Goal: Information Seeking & Learning: Learn about a topic

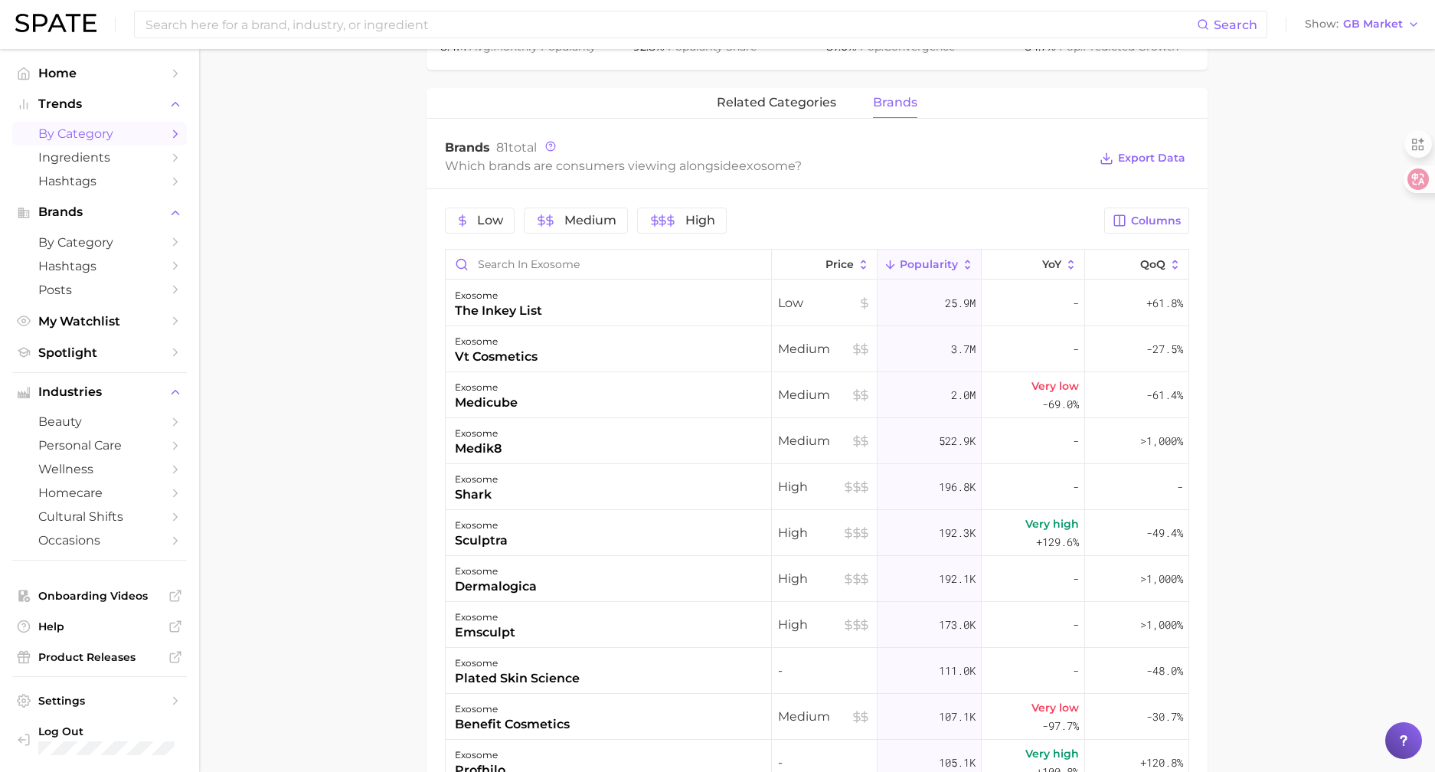
scroll to position [689, 0]
click at [10, 563] on nav "Home Trends by Category Ingredients Hashtags Brands by Category Hashtags Posts …" at bounding box center [99, 410] width 199 height 723
click at [335, 190] on main "exosome Overview Google TikTok exosome Add to Watchlist Export Data An exosome …" at bounding box center [817, 237] width 1236 height 1755
click at [358, 202] on main "exosome Overview Google TikTok exosome Add to Watchlist Export Data An exosome …" at bounding box center [817, 237] width 1236 height 1755
click at [1406, 312] on main "exosome Overview Google TikTok exosome Add to Watchlist Export Data An exosome …" at bounding box center [817, 237] width 1236 height 1755
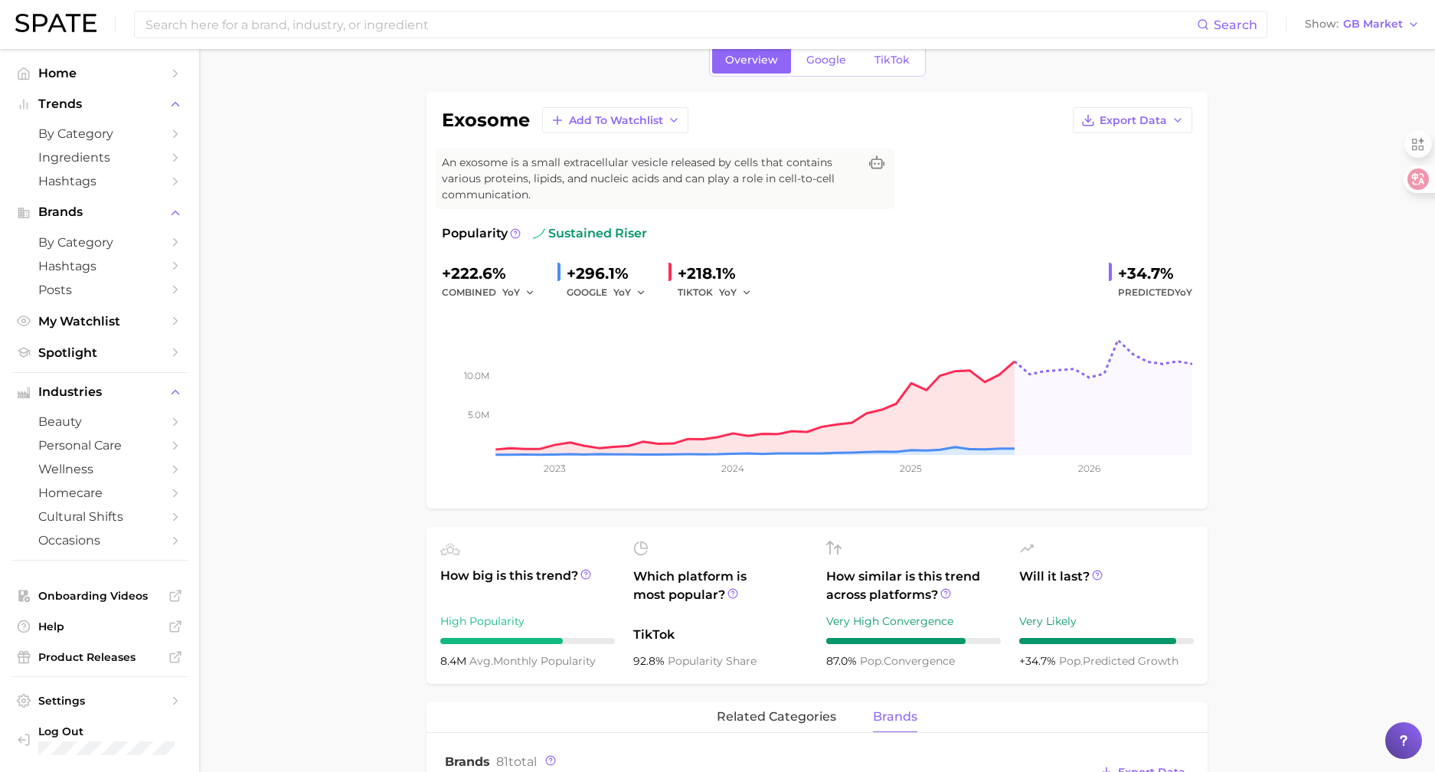
scroll to position [0, 0]
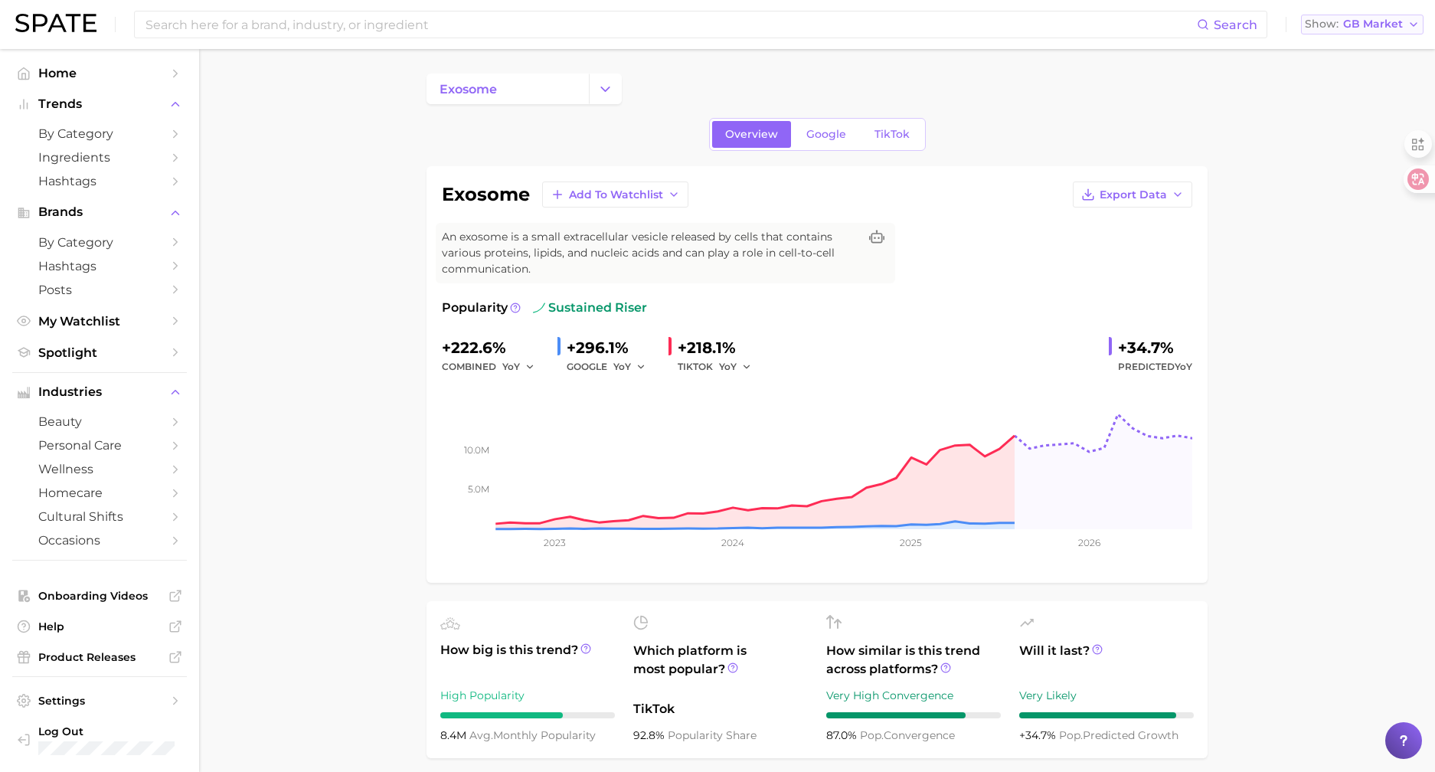
click at [1344, 21] on span "GB Market" at bounding box center [1373, 24] width 60 height 8
click at [89, 263] on span "Hashtags" at bounding box center [99, 266] width 123 height 15
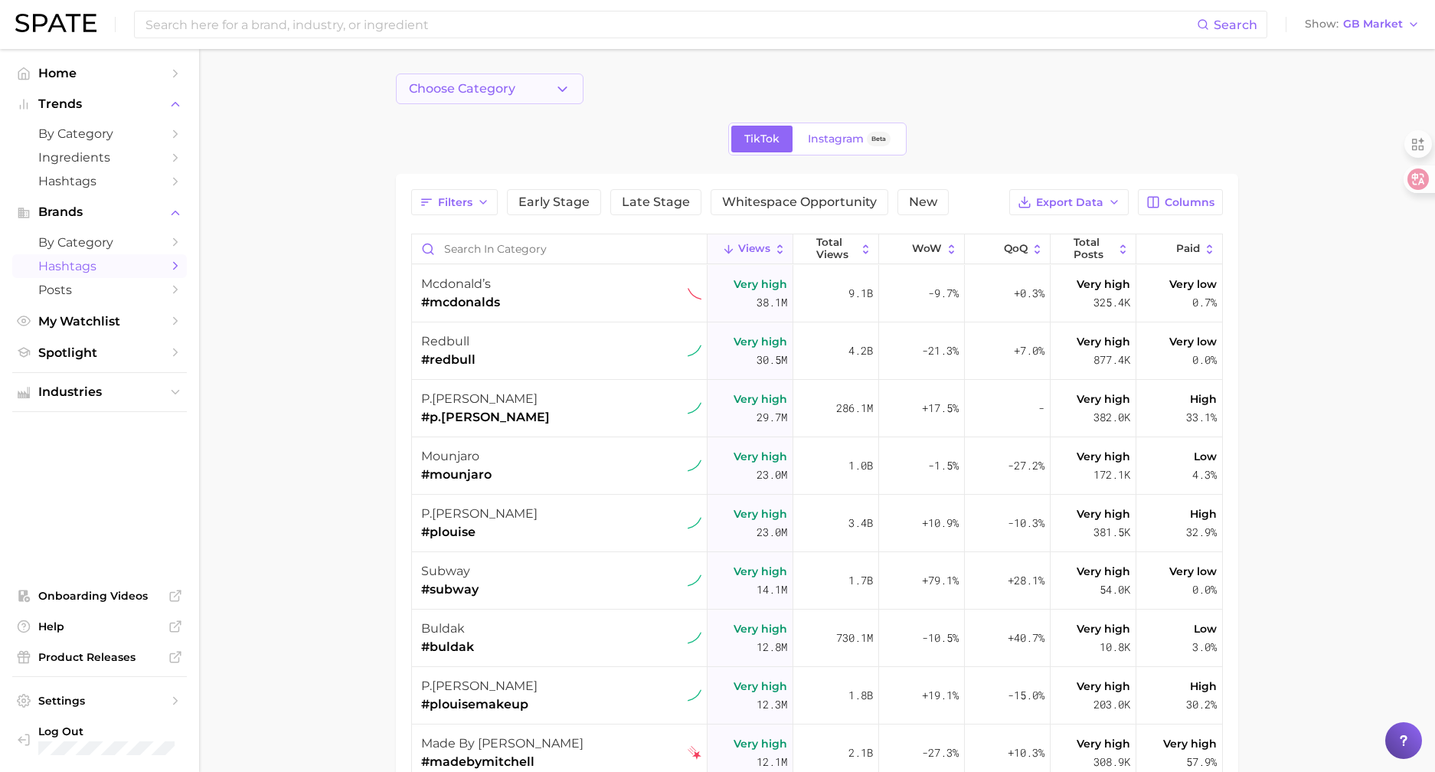
click at [466, 80] on button "Choose Category" at bounding box center [490, 89] width 188 height 31
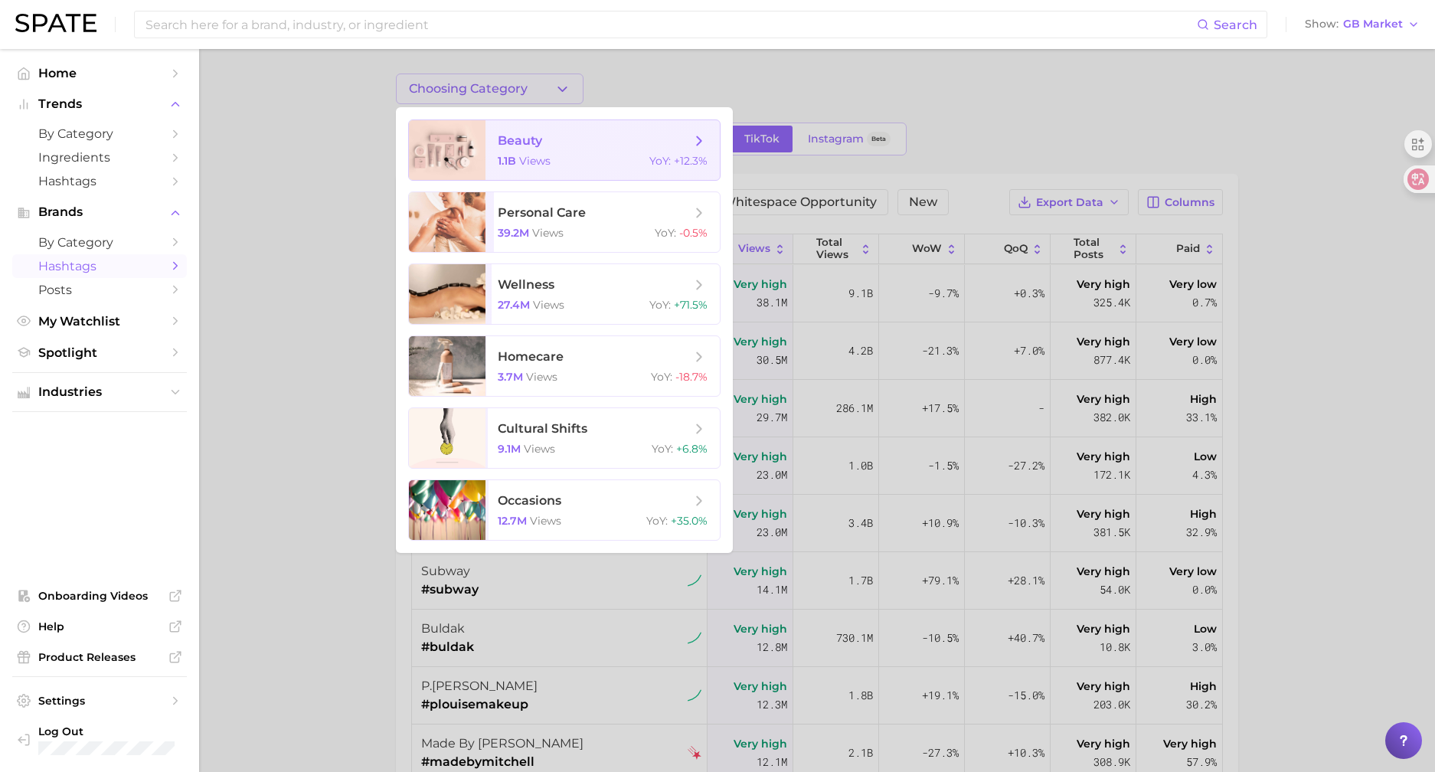
click at [568, 156] on div "1.1b views YoY : +12.3%" at bounding box center [603, 161] width 210 height 14
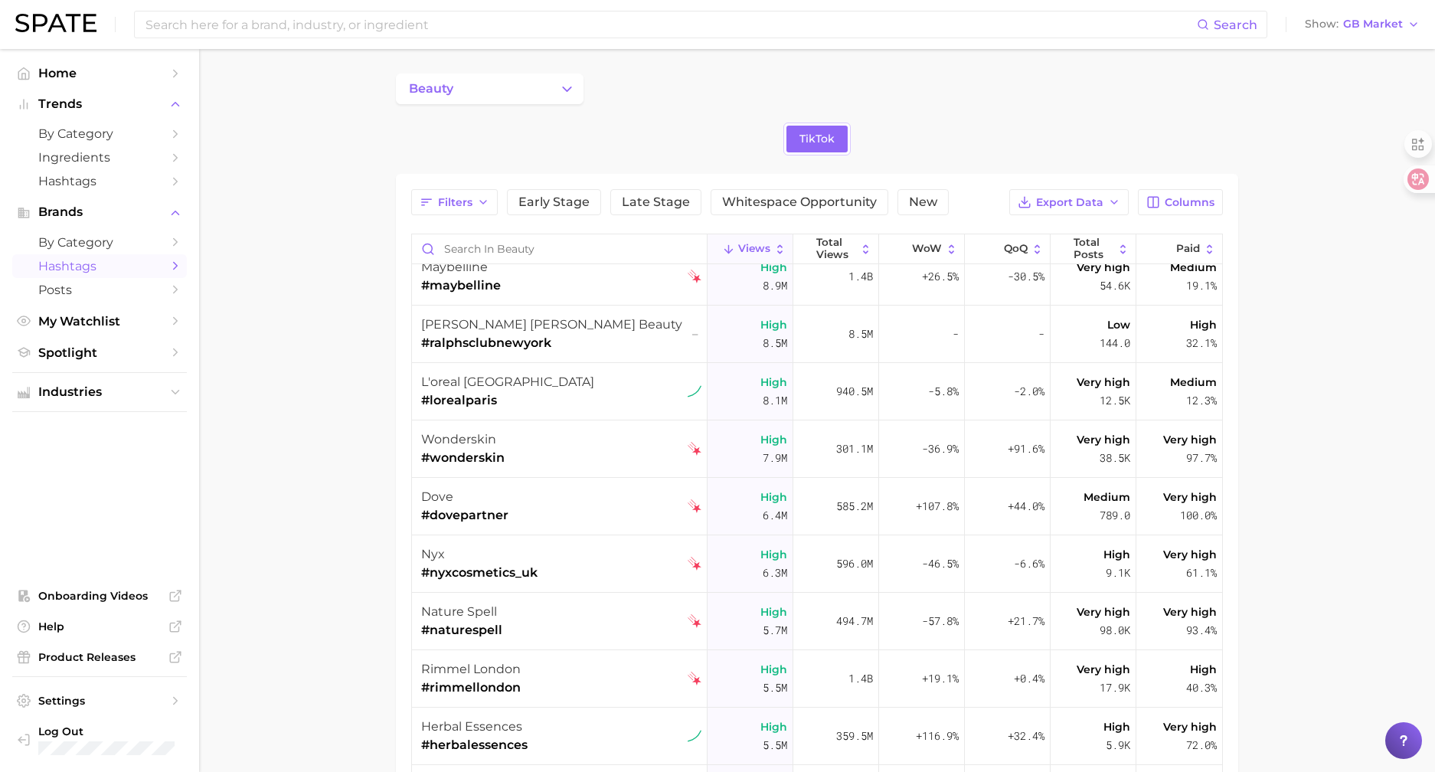
scroll to position [306, 0]
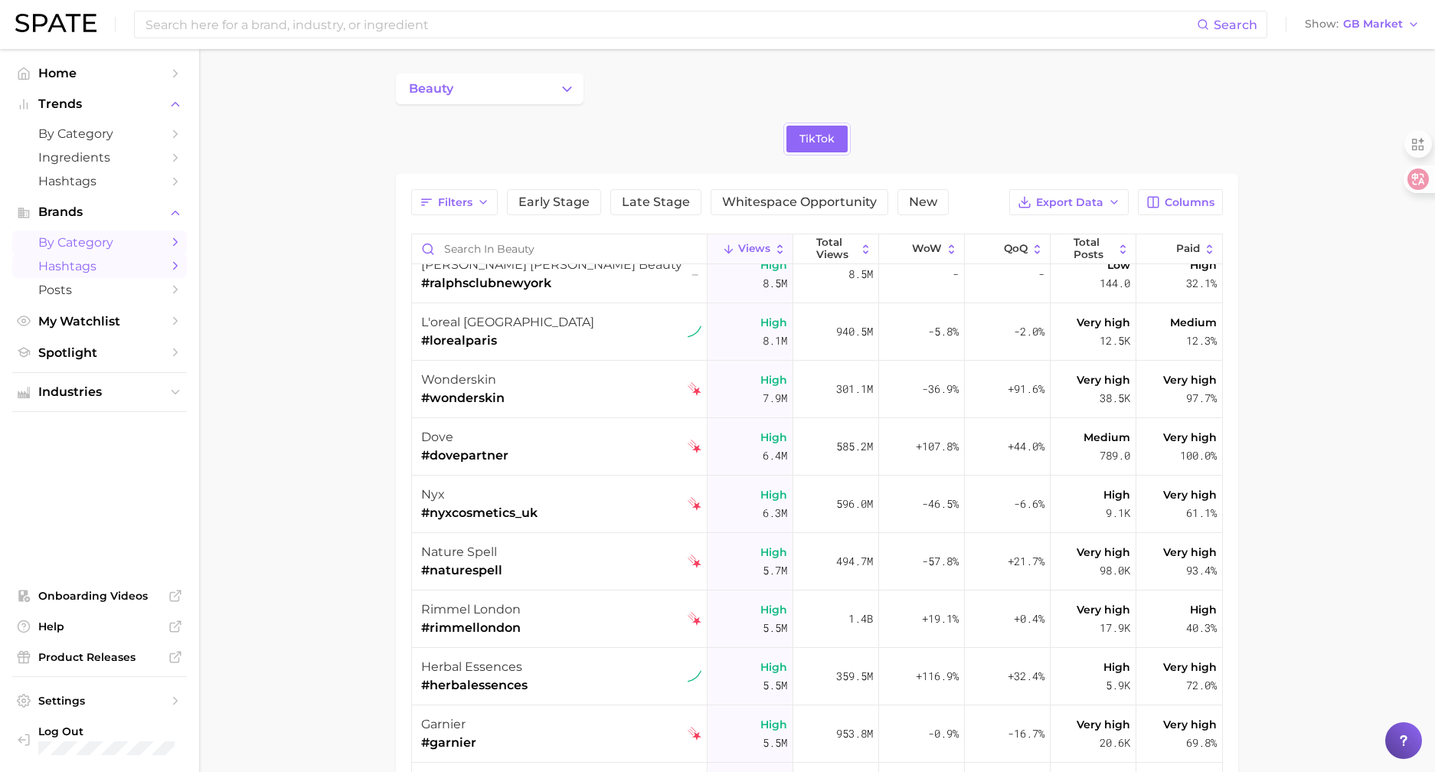
click at [93, 240] on span "by Category" at bounding box center [99, 242] width 123 height 15
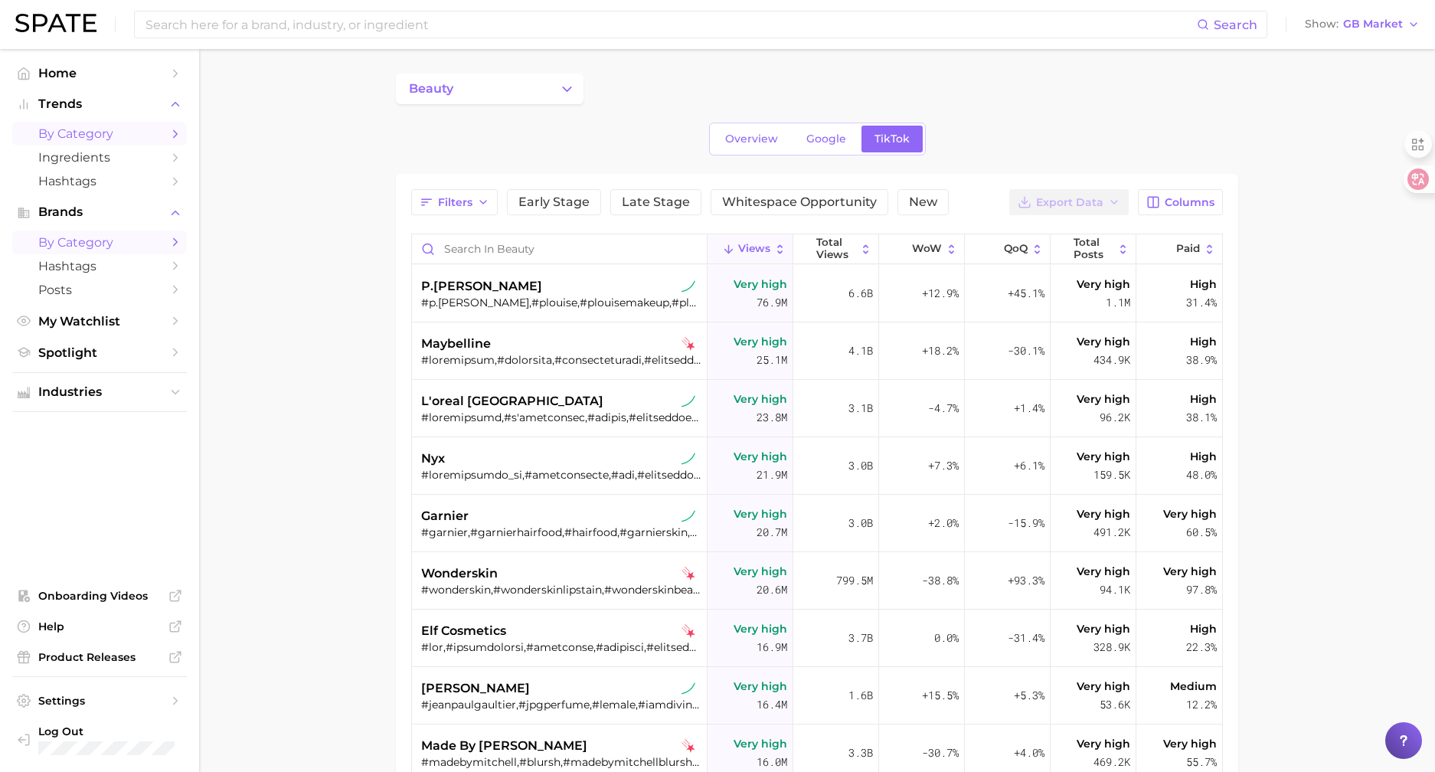
click at [83, 136] on span "by Category" at bounding box center [99, 133] width 123 height 15
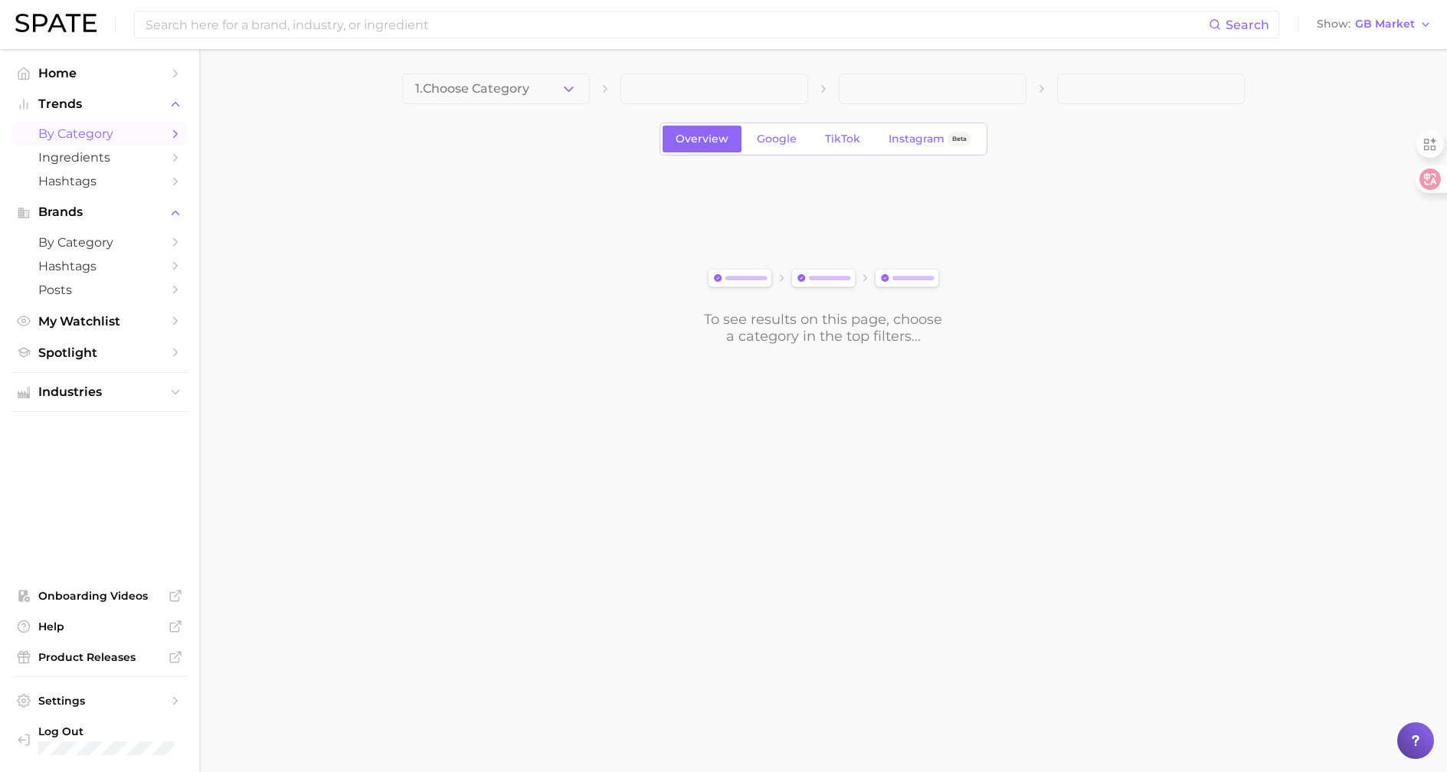
click at [551, 90] on button "1. Choose Category" at bounding box center [496, 89] width 188 height 31
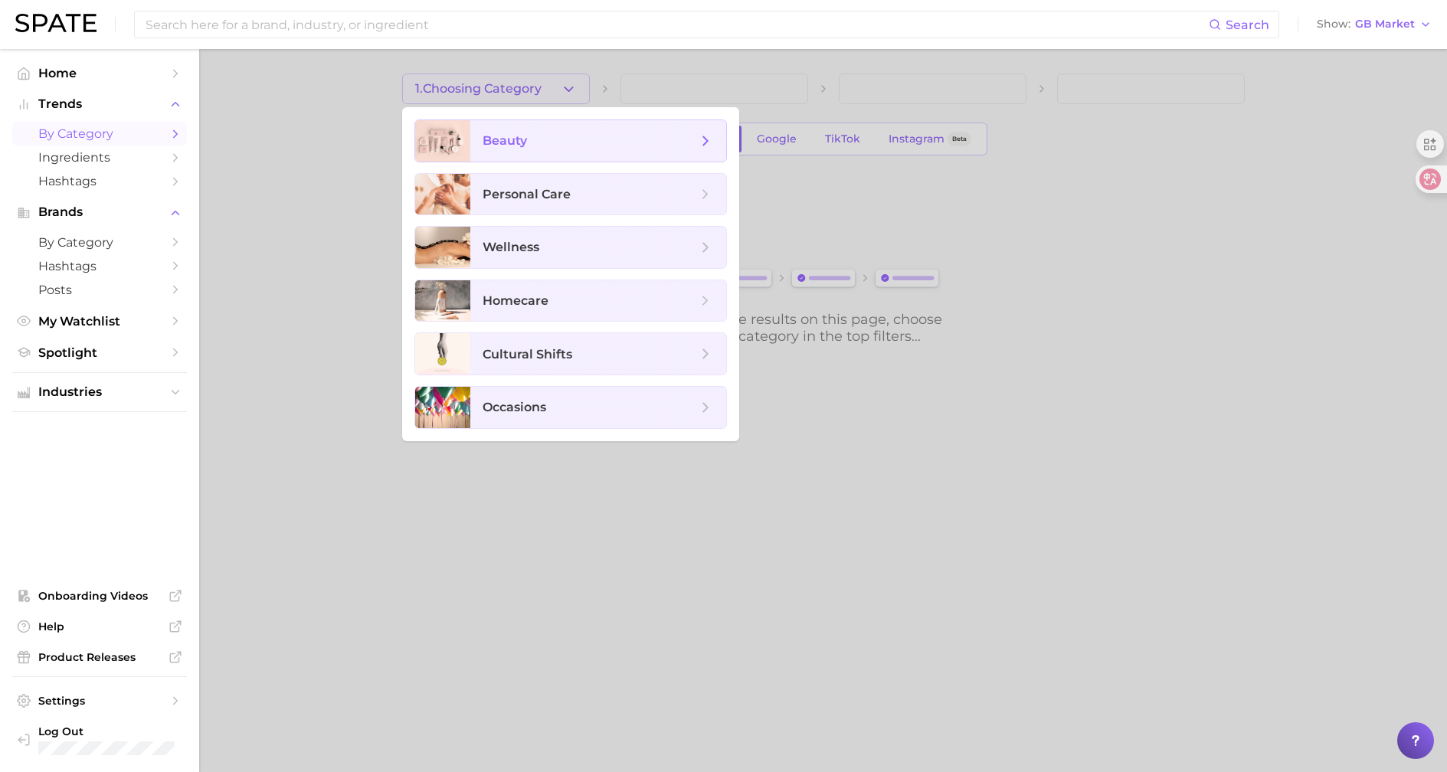
click at [543, 139] on span "beauty" at bounding box center [590, 141] width 214 height 17
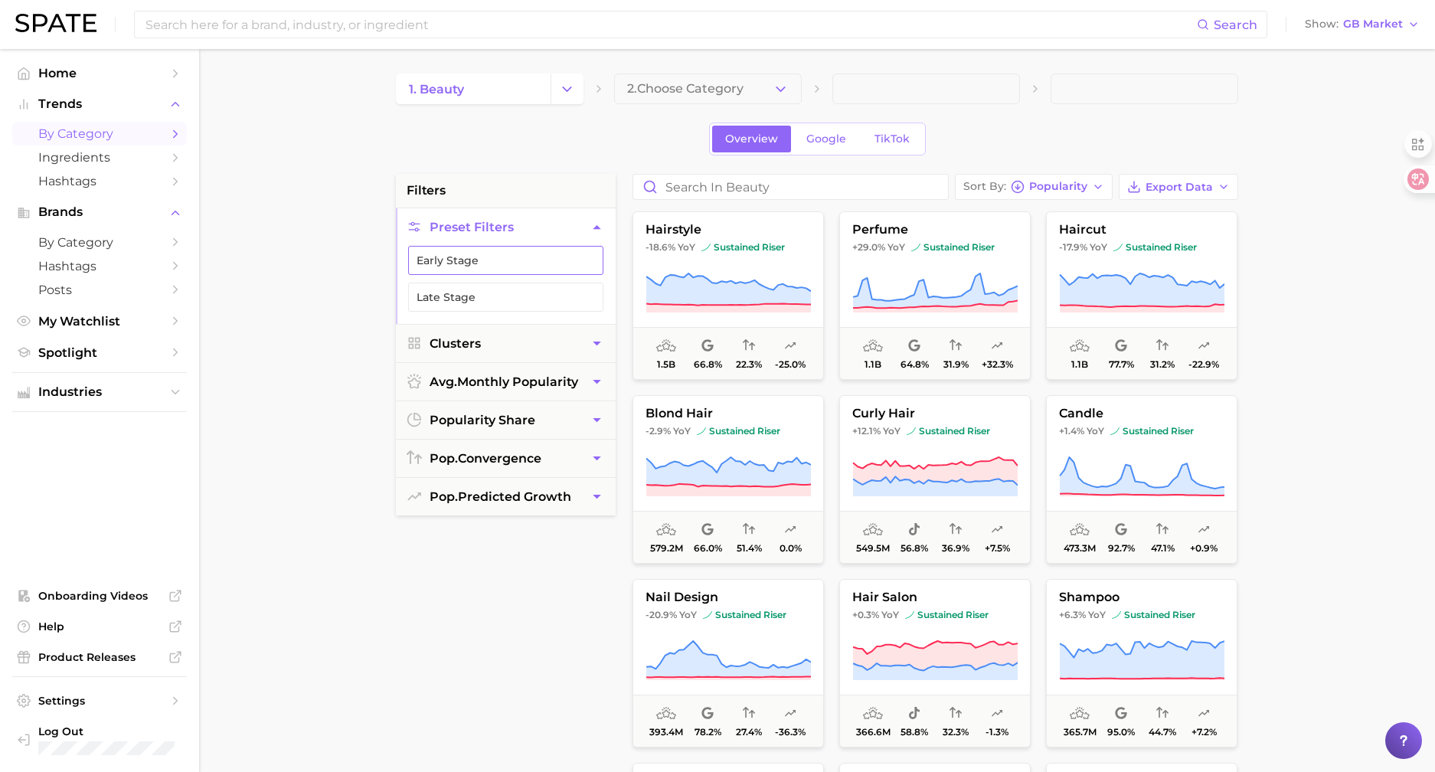
click at [525, 260] on button "Early Stage" at bounding box center [505, 260] width 195 height 29
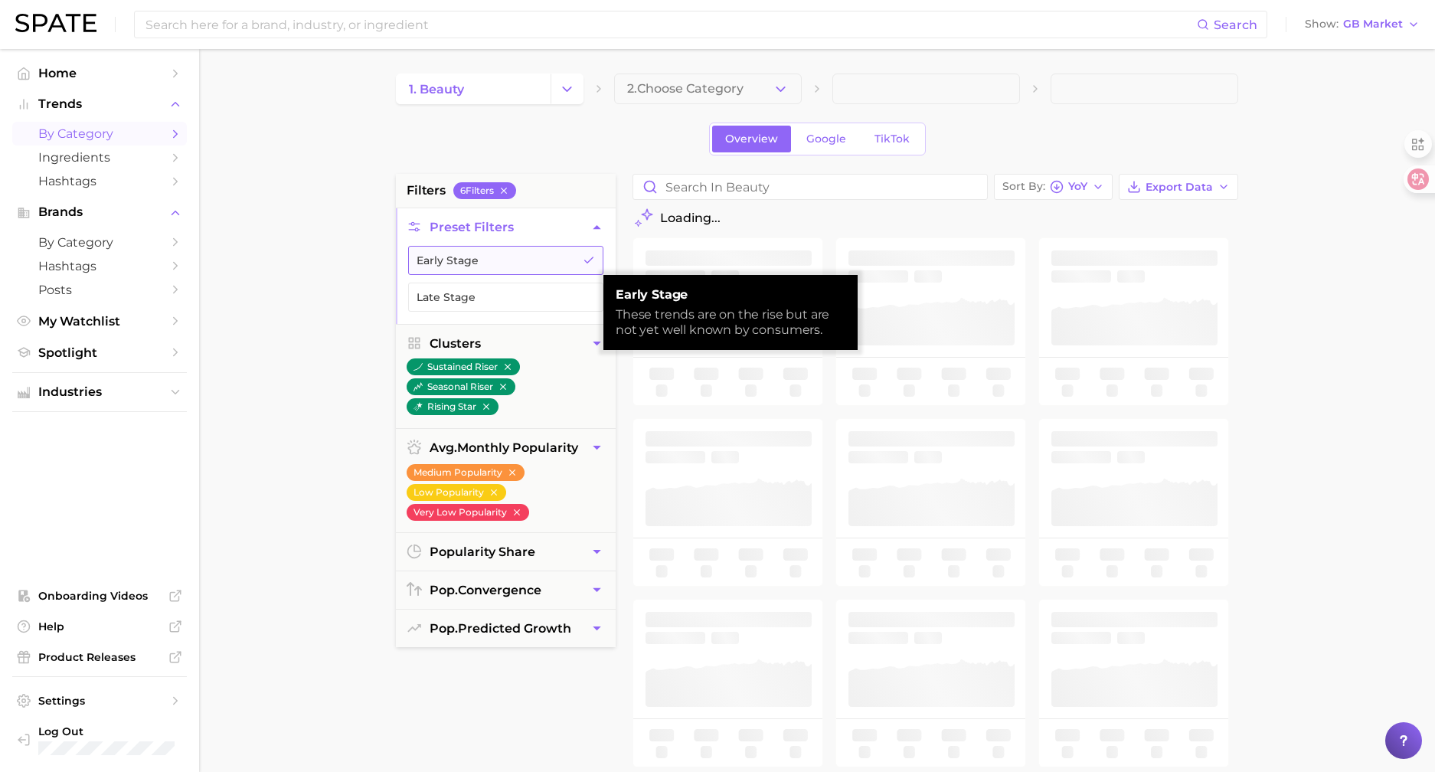
click at [525, 257] on button "Early Stage" at bounding box center [505, 260] width 195 height 29
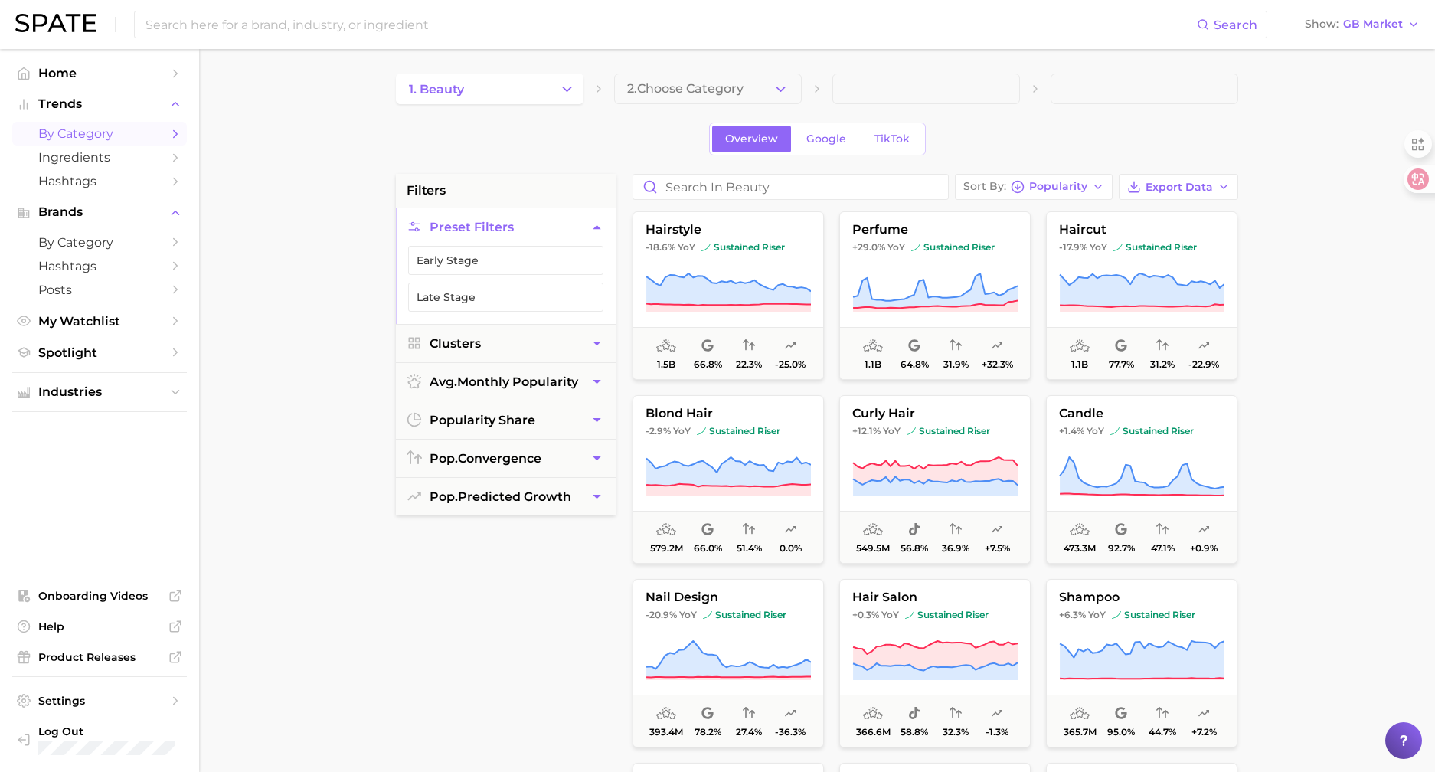
click at [319, 326] on main "1. beauty 2. Choose Category Overview Google TikTok filters Preset Filters Earl…" at bounding box center [817, 630] width 1236 height 1162
click at [538, 338] on button "Clusters" at bounding box center [506, 344] width 220 height 38
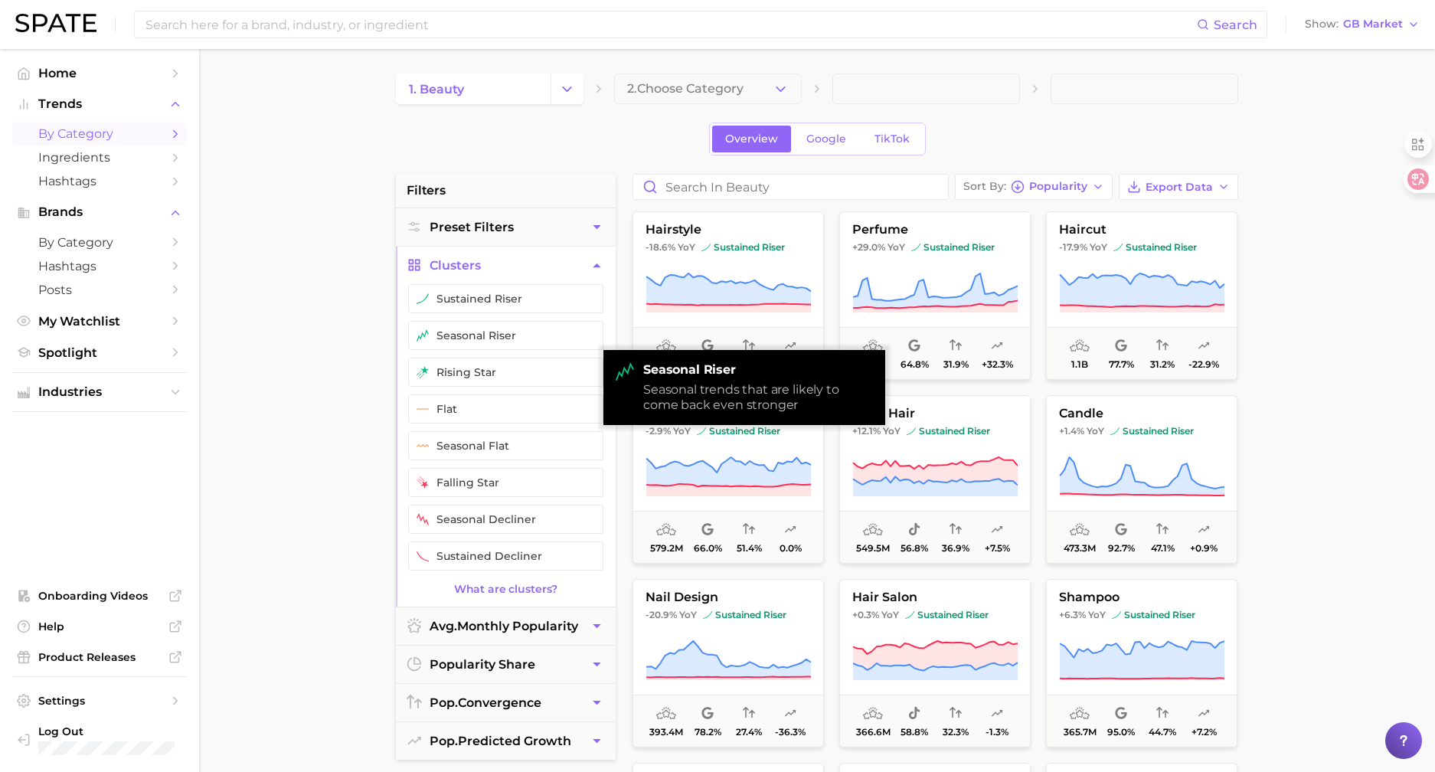
click at [368, 342] on main "1. beauty 2. Choose Category Overview Google TikTok filters Preset Filters Clus…" at bounding box center [817, 630] width 1236 height 1162
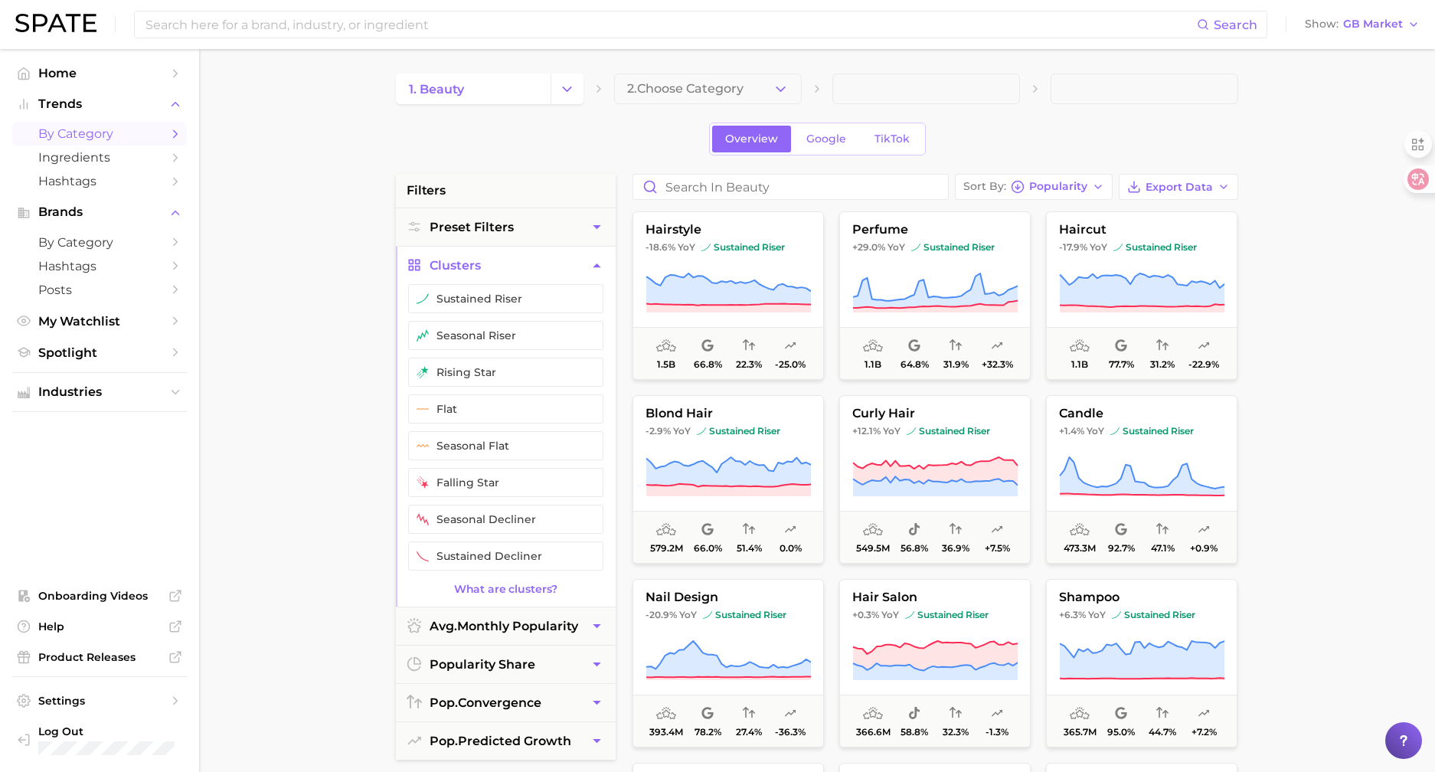
click at [1315, 250] on main "1. beauty 2. Choose Category Overview Google TikTok filters Preset Filters Clus…" at bounding box center [817, 630] width 1236 height 1162
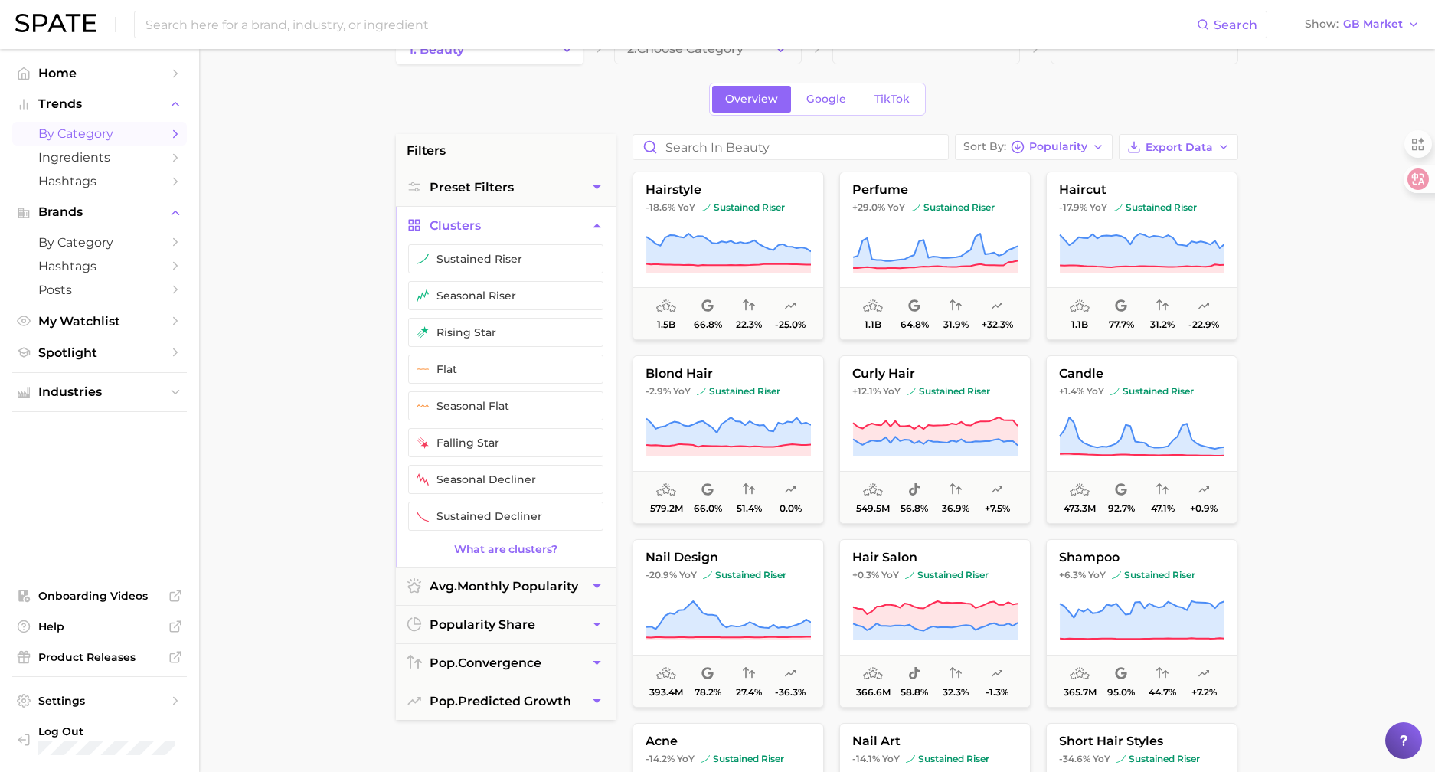
scroll to position [77, 0]
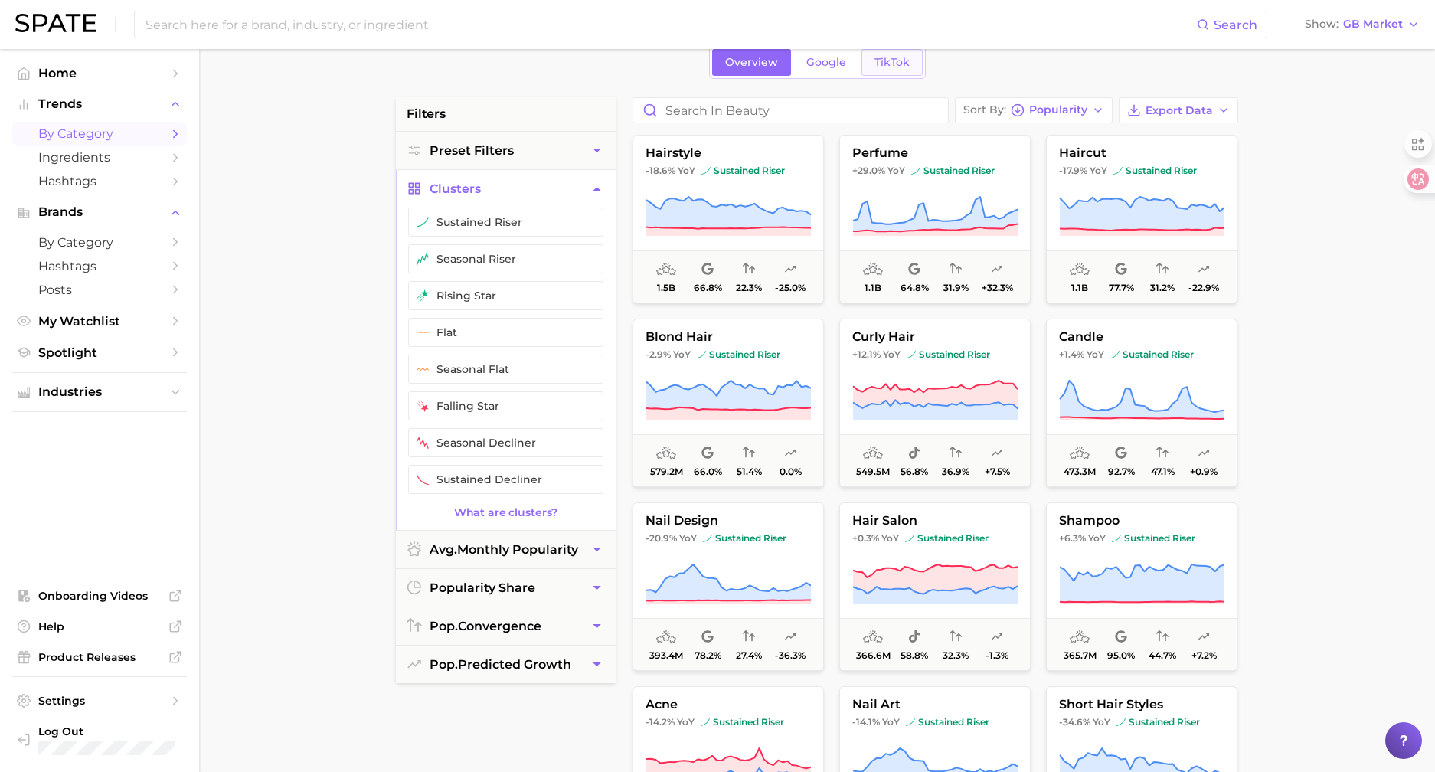
click at [871, 62] on link "TikTok" at bounding box center [892, 62] width 61 height 27
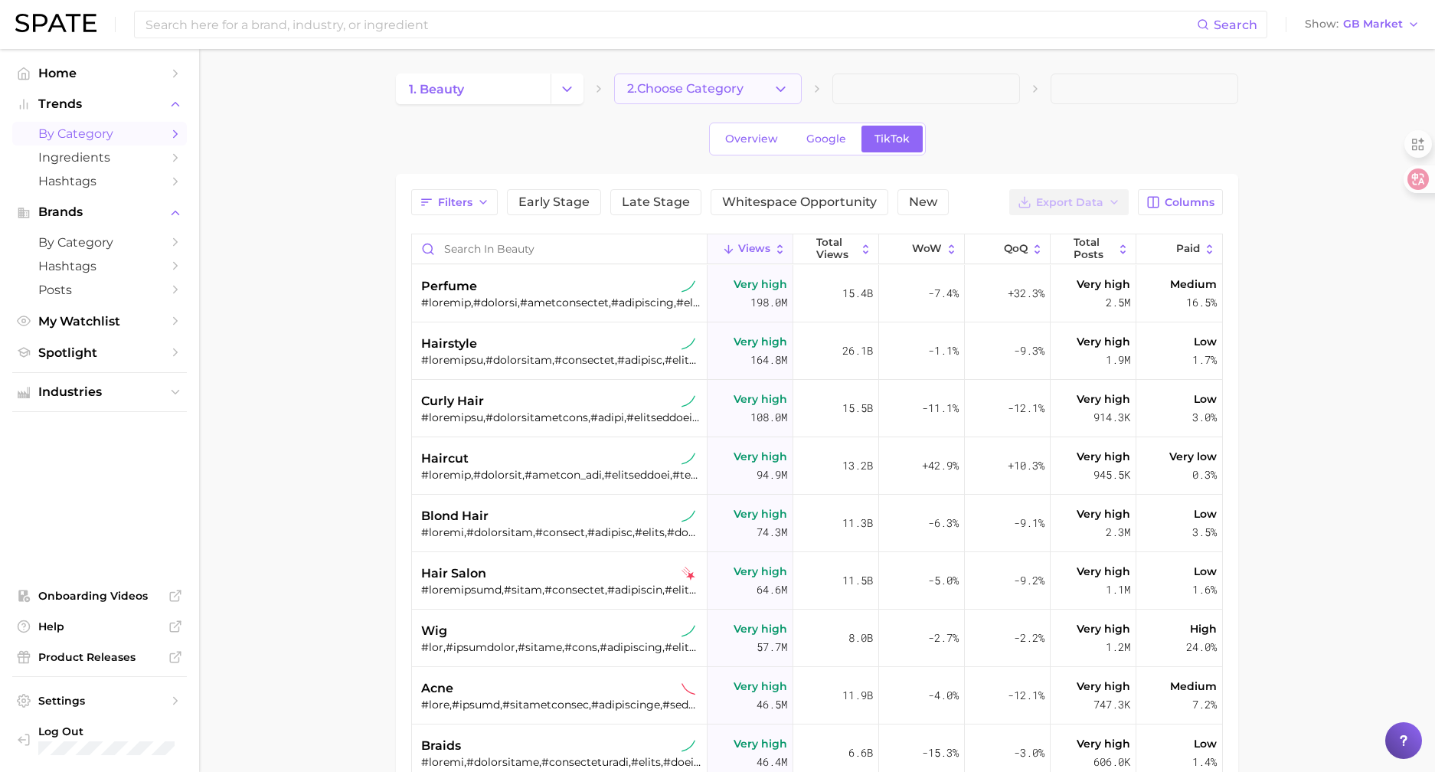
click at [661, 77] on button "2. Choose Category" at bounding box center [708, 89] width 188 height 31
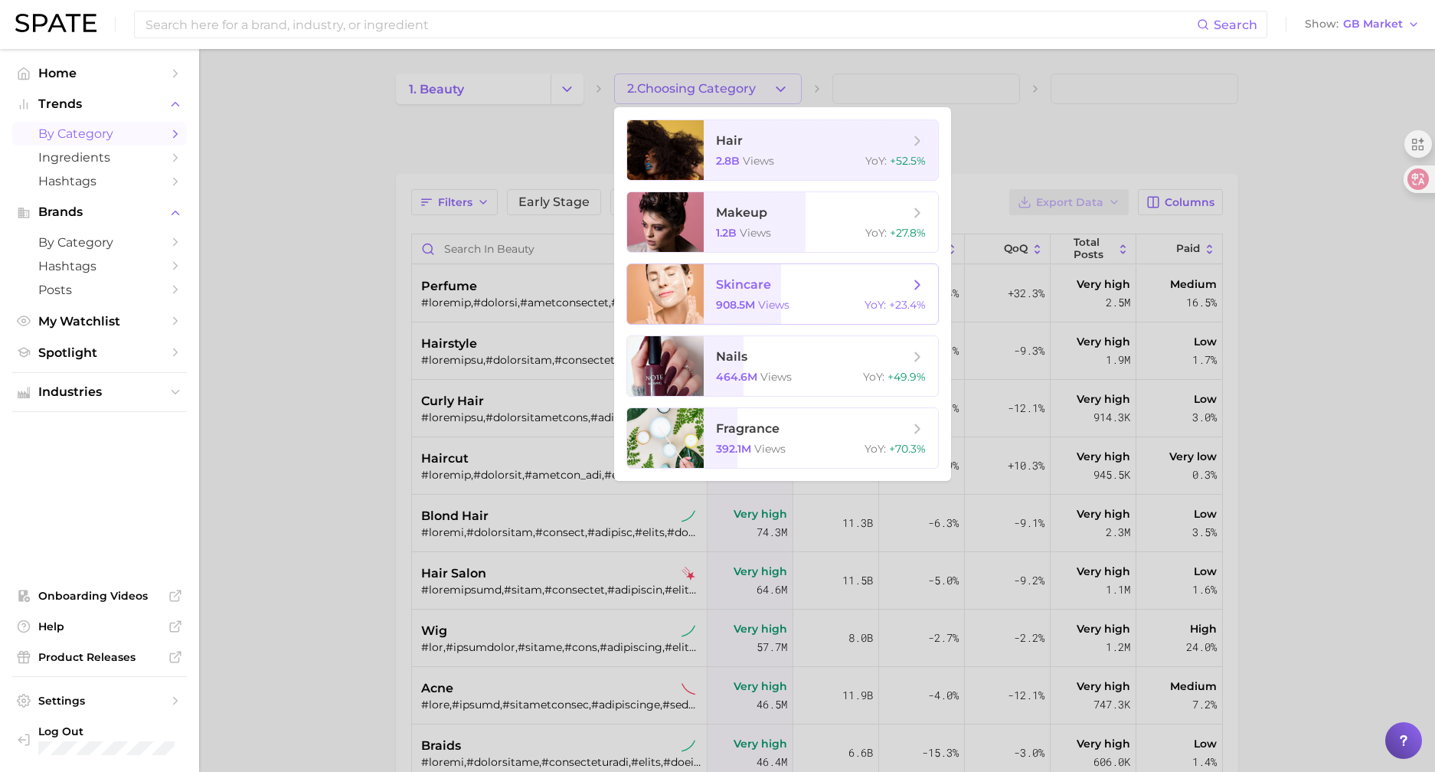
click at [749, 298] on span "908.5m" at bounding box center [735, 305] width 39 height 14
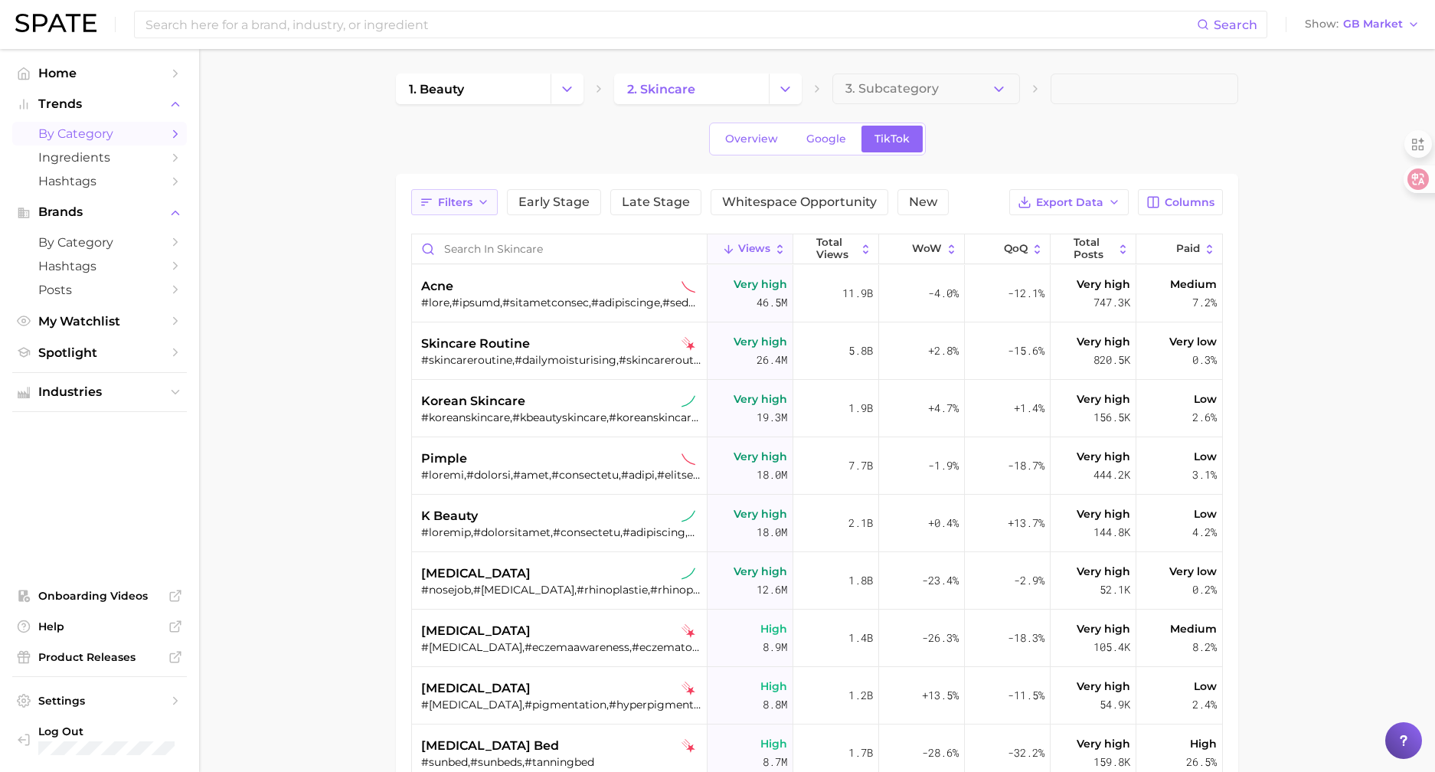
click at [442, 202] on span "Filters" at bounding box center [455, 202] width 34 height 13
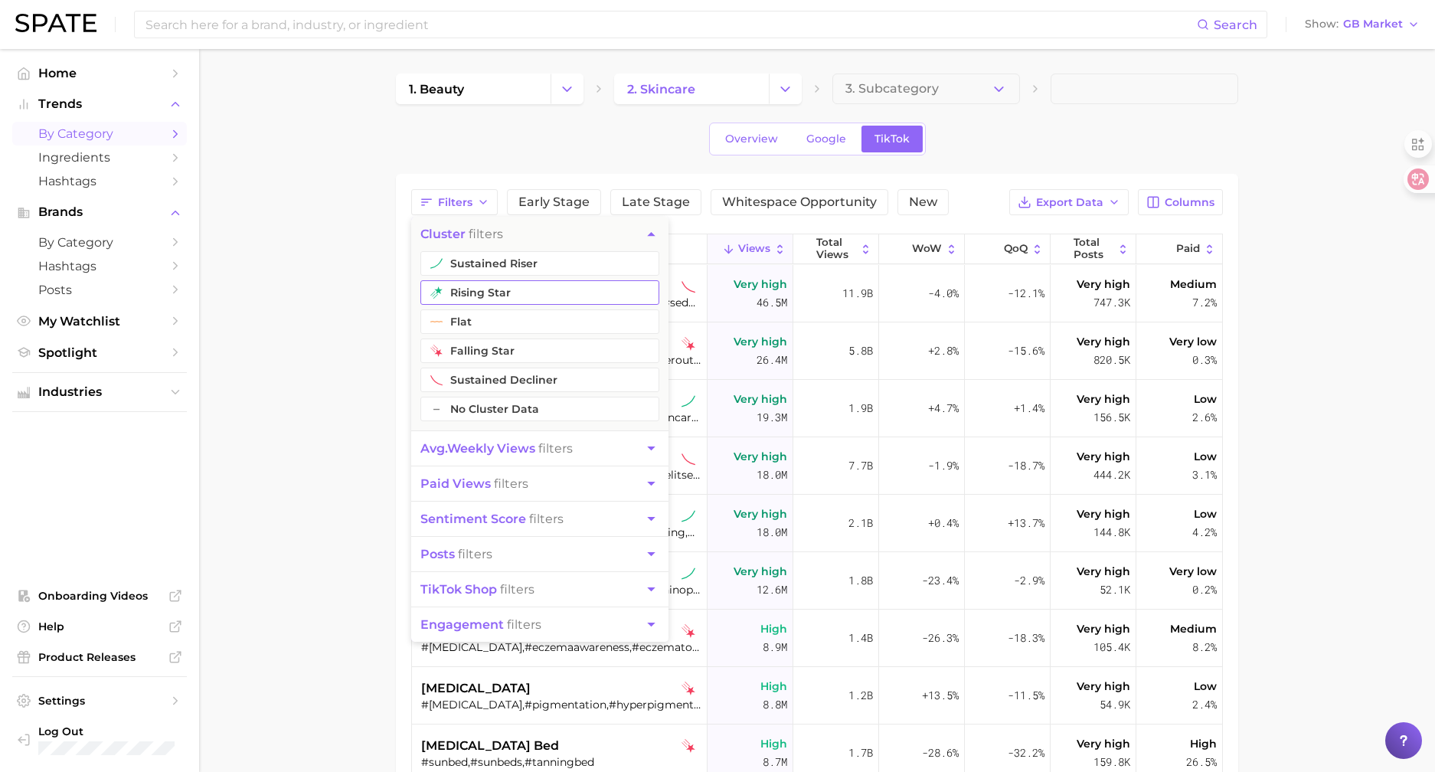
click at [473, 296] on button "rising star" at bounding box center [539, 292] width 239 height 25
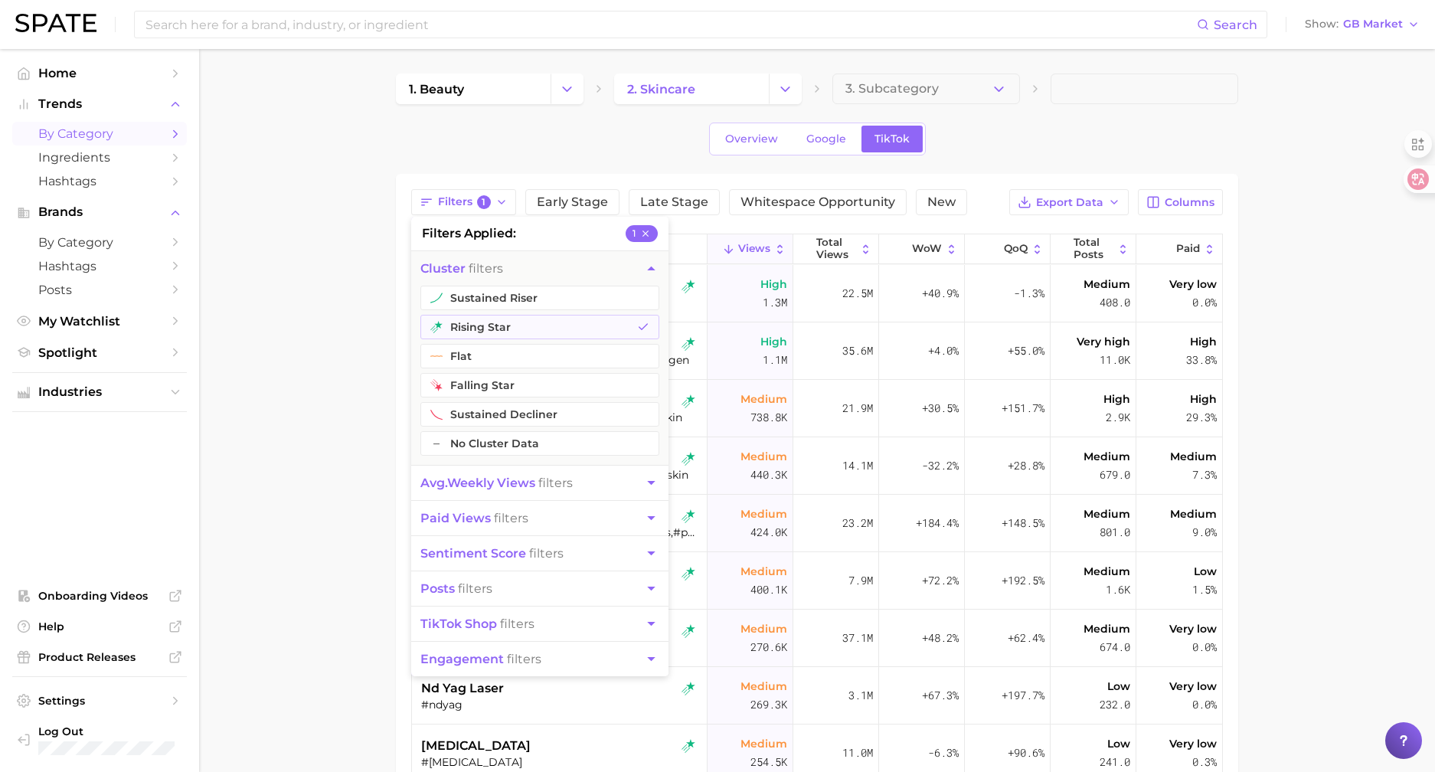
click at [367, 488] on main "1. beauty 2. skincare 3. Subcategory Overview Google TikTok Filters 1 filters a…" at bounding box center [817, 573] width 1236 height 1049
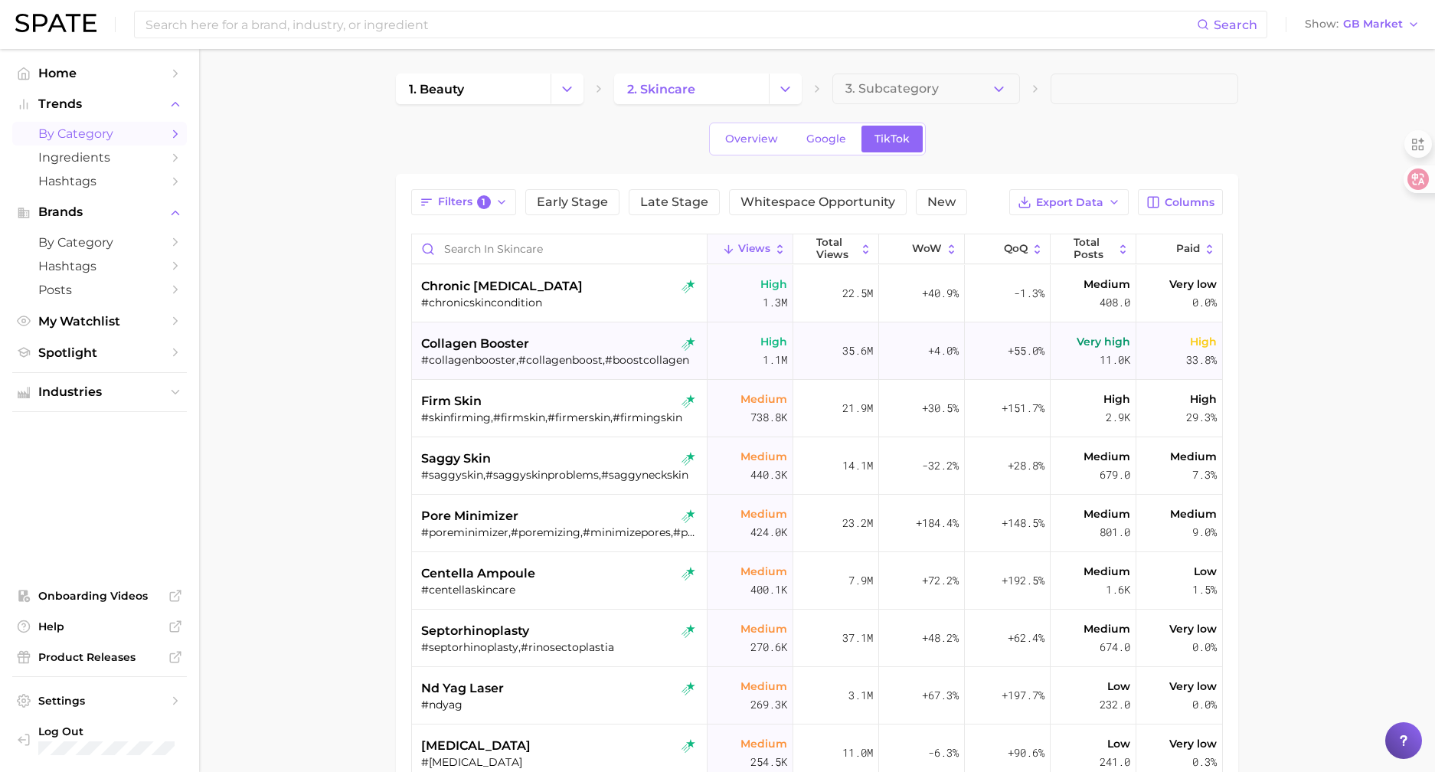
click at [487, 339] on span "collagen booster" at bounding box center [475, 344] width 108 height 18
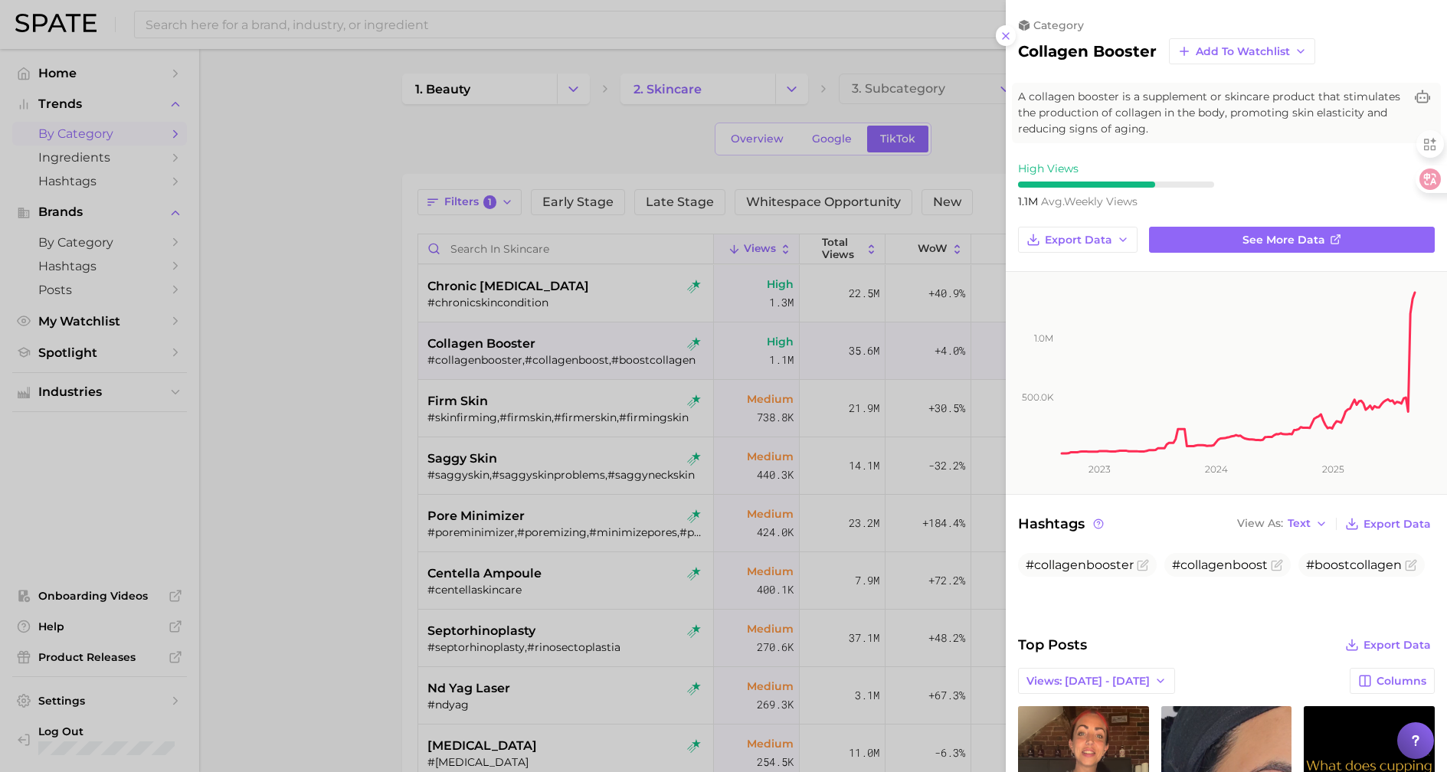
click at [303, 358] on div at bounding box center [723, 386] width 1447 height 772
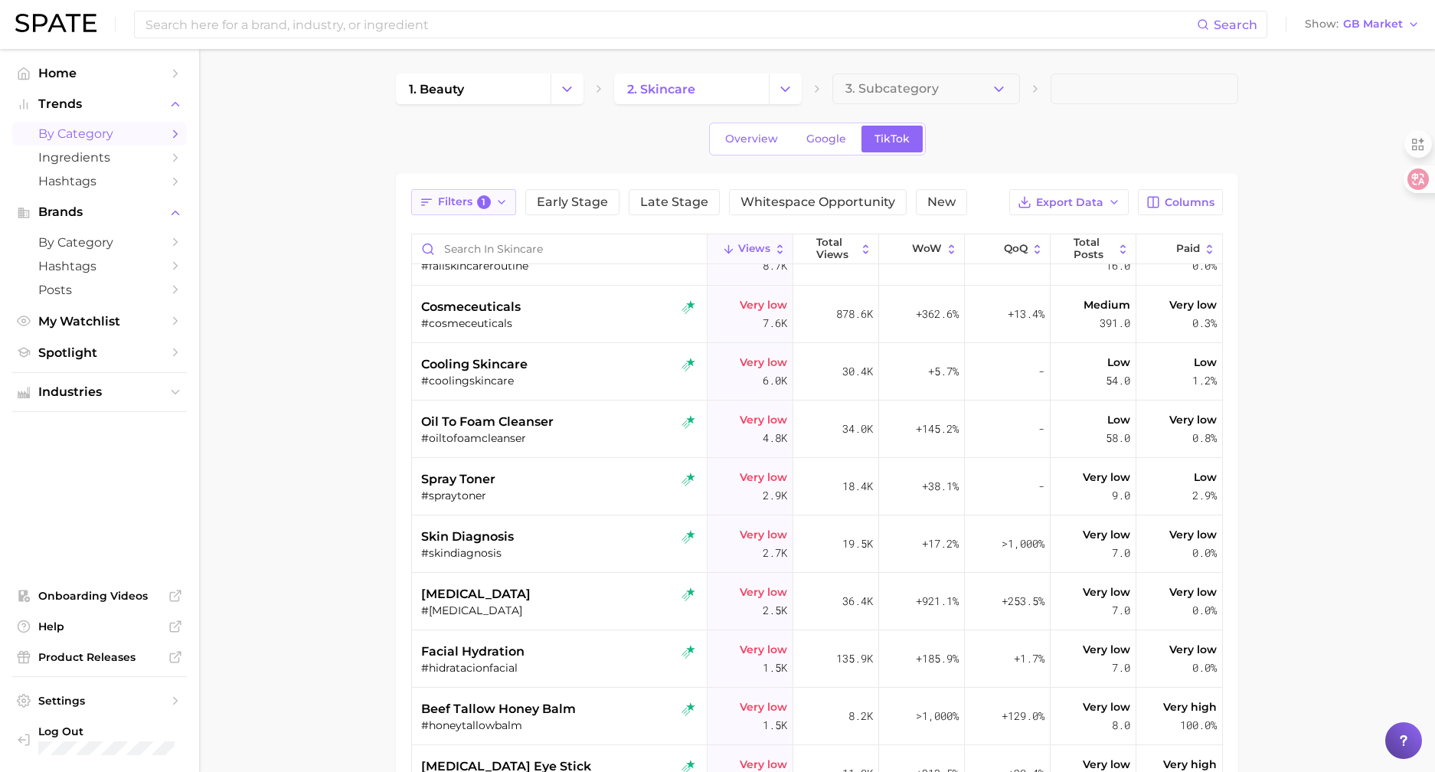
scroll to position [1608, 0]
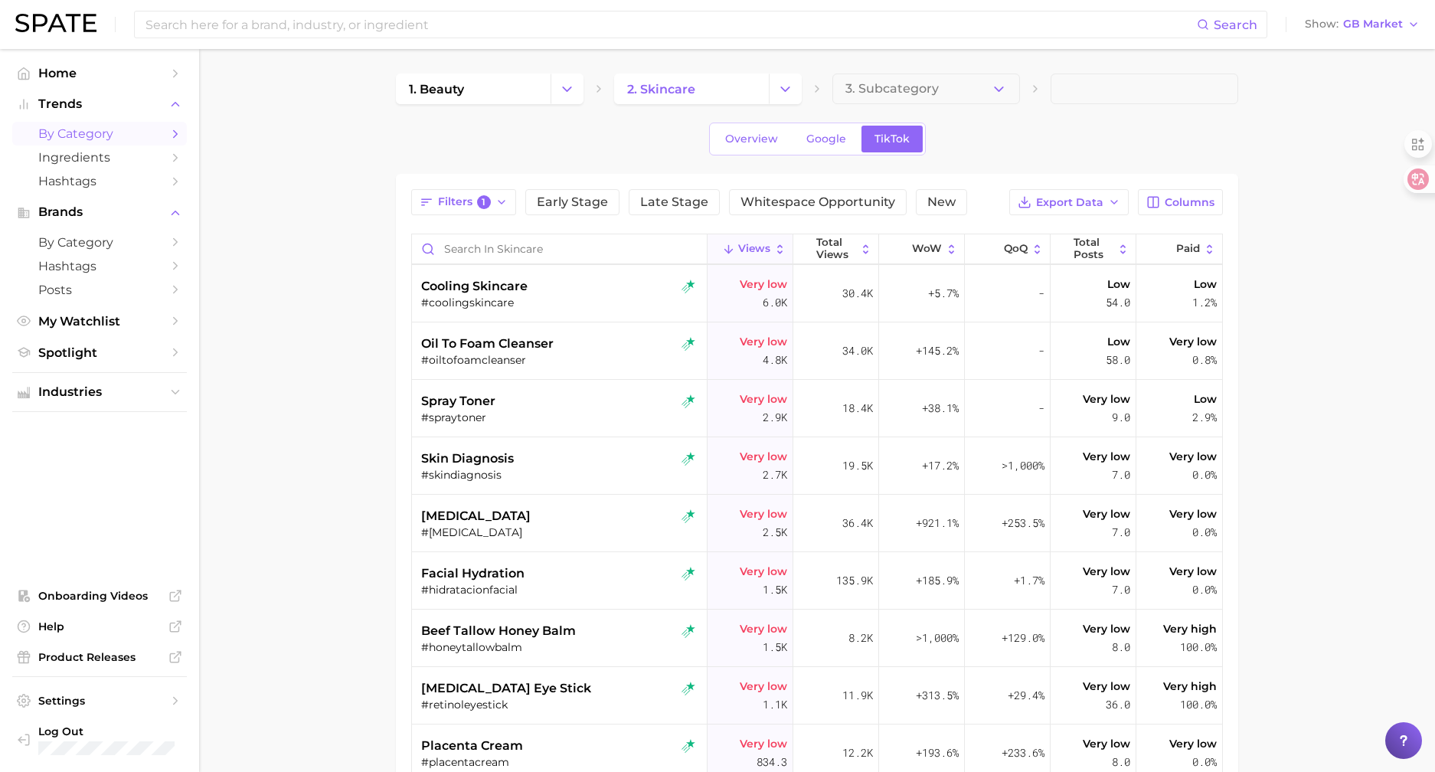
click at [1376, 494] on main "1. beauty 2. skincare 3. Subcategory Overview Google TikTok Filters 1 Early Sta…" at bounding box center [817, 573] width 1236 height 1049
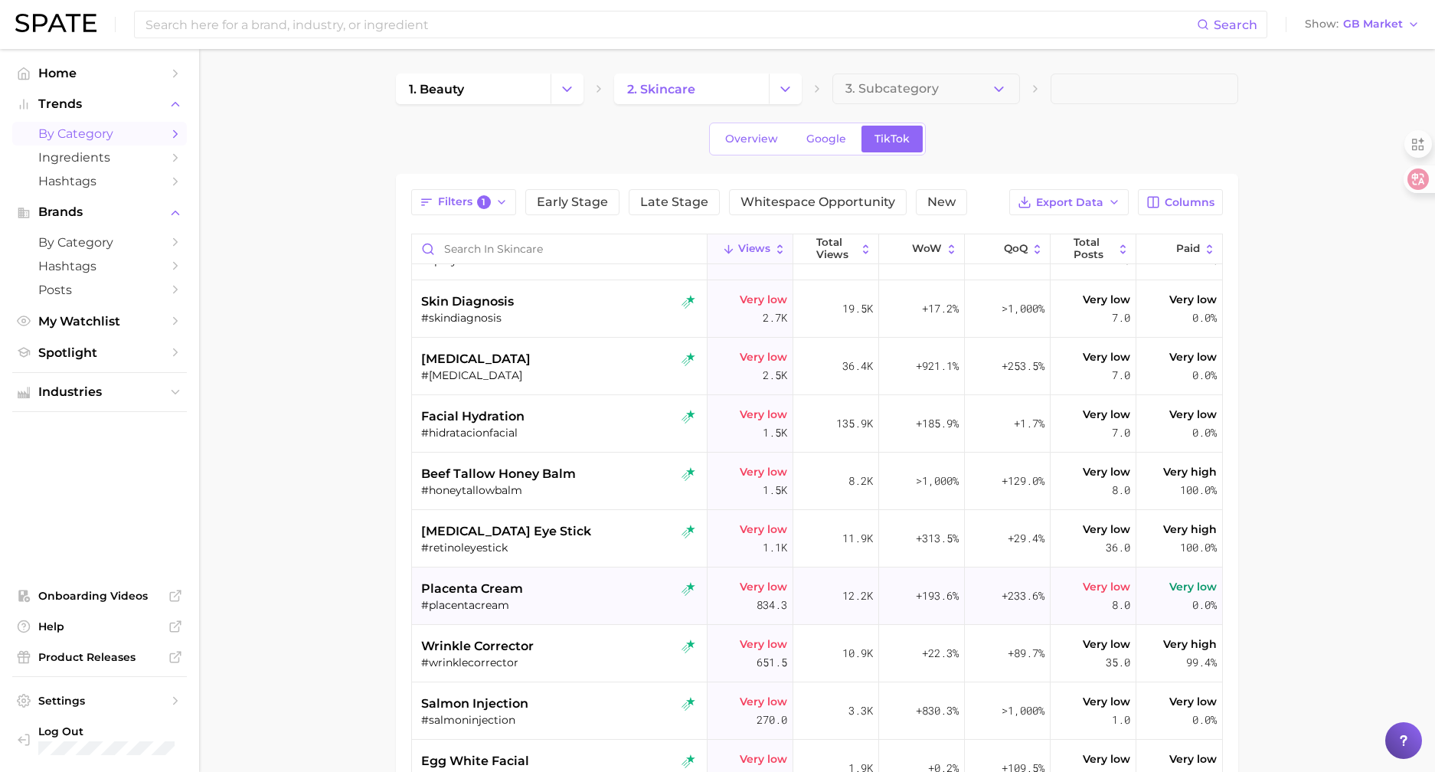
scroll to position [1838, 0]
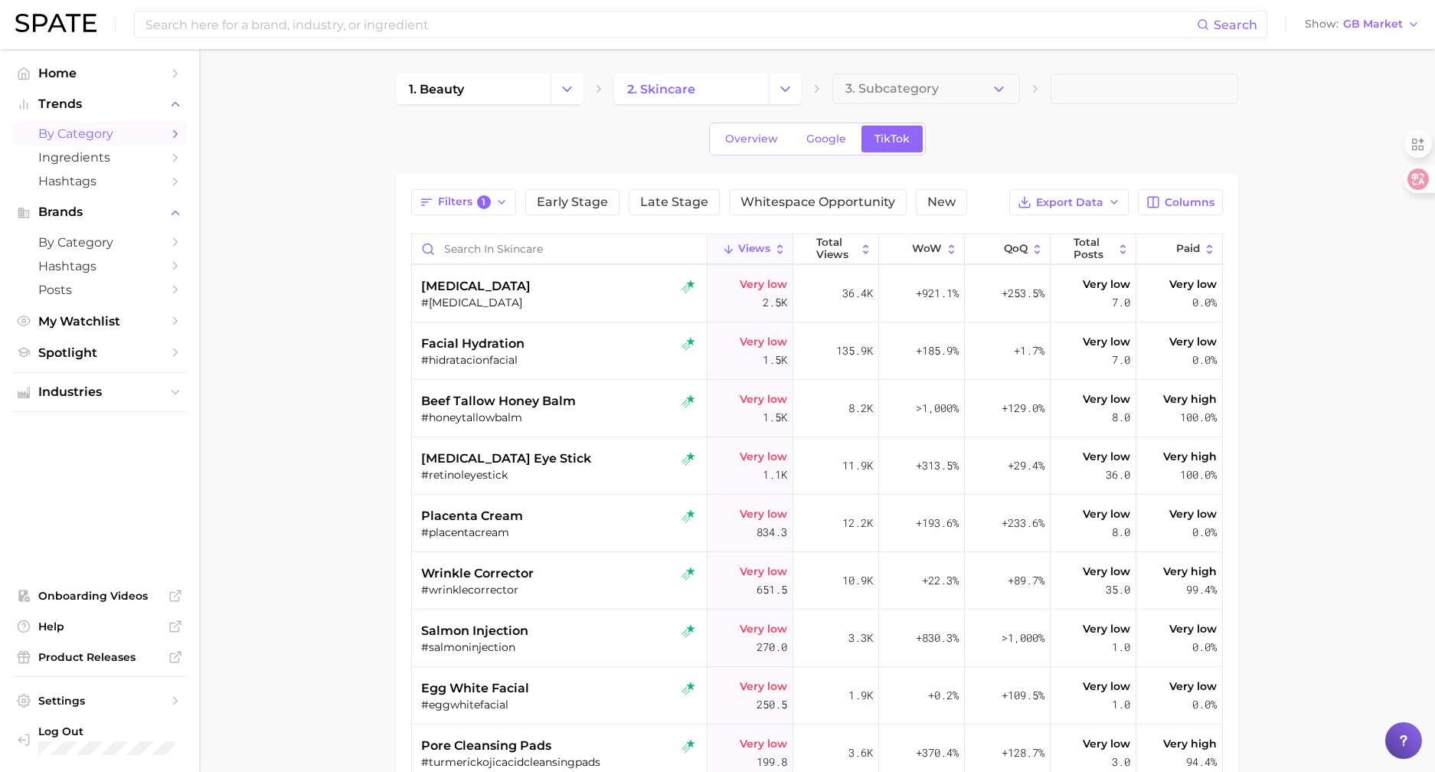
click at [1098, 147] on div "Overview Google TikTok" at bounding box center [817, 139] width 842 height 33
click at [1364, 283] on main "1. beauty 2. skincare 3. Subcategory Overview Google TikTok Filters 1 Early Sta…" at bounding box center [817, 573] width 1236 height 1049
click at [80, 355] on span "Spotlight" at bounding box center [99, 352] width 123 height 15
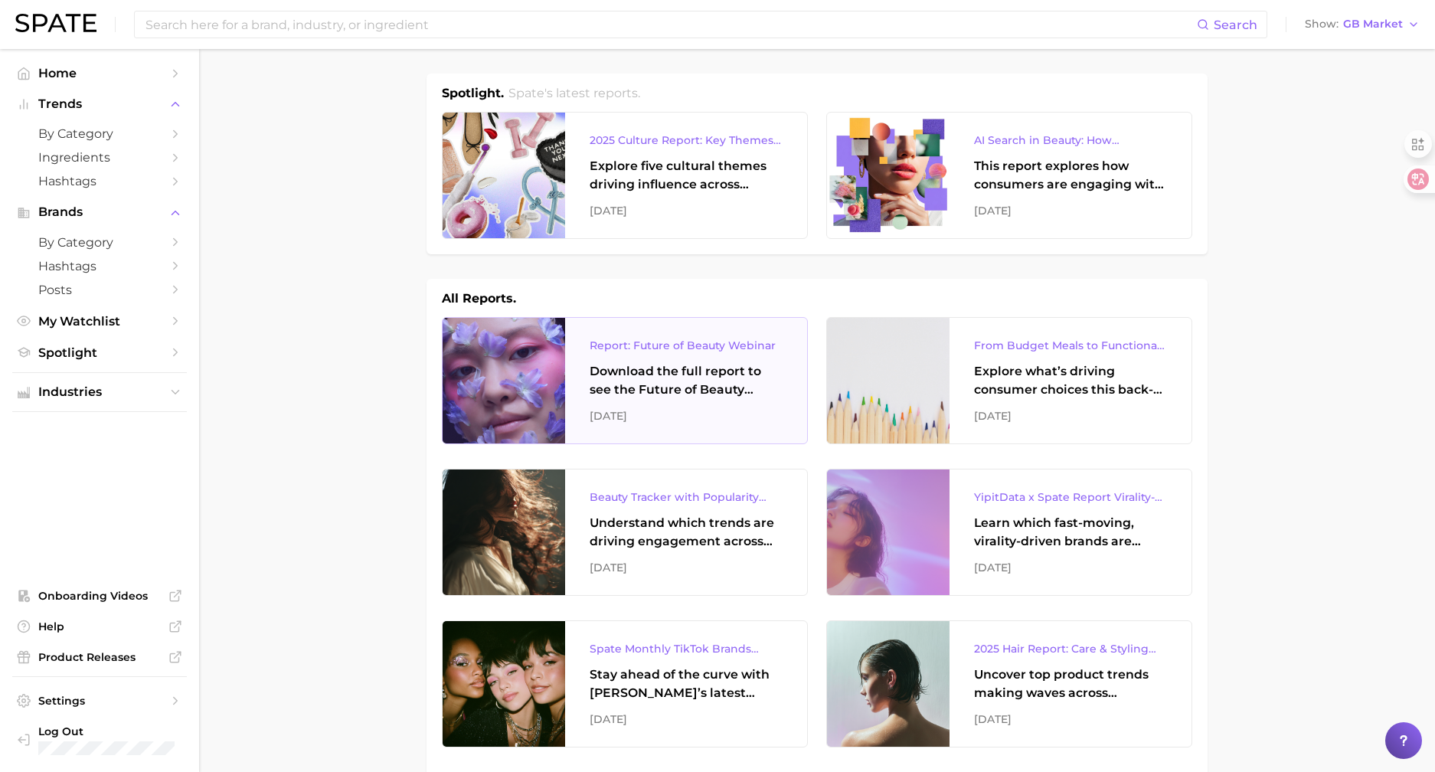
click at [693, 369] on div "Download the full report to see the Future of Beauty trends we unpacked during …" at bounding box center [686, 380] width 193 height 37
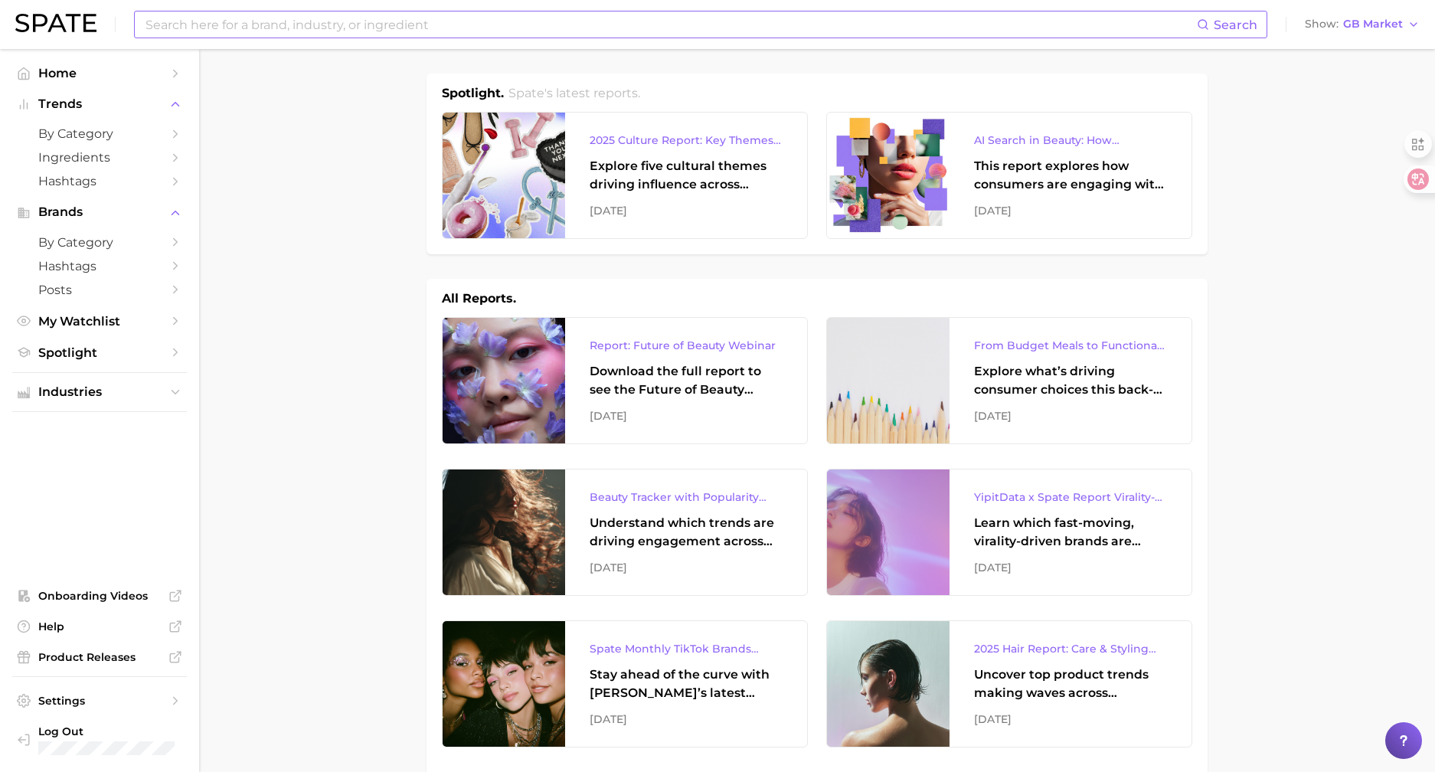
click at [331, 12] on input at bounding box center [670, 24] width 1053 height 26
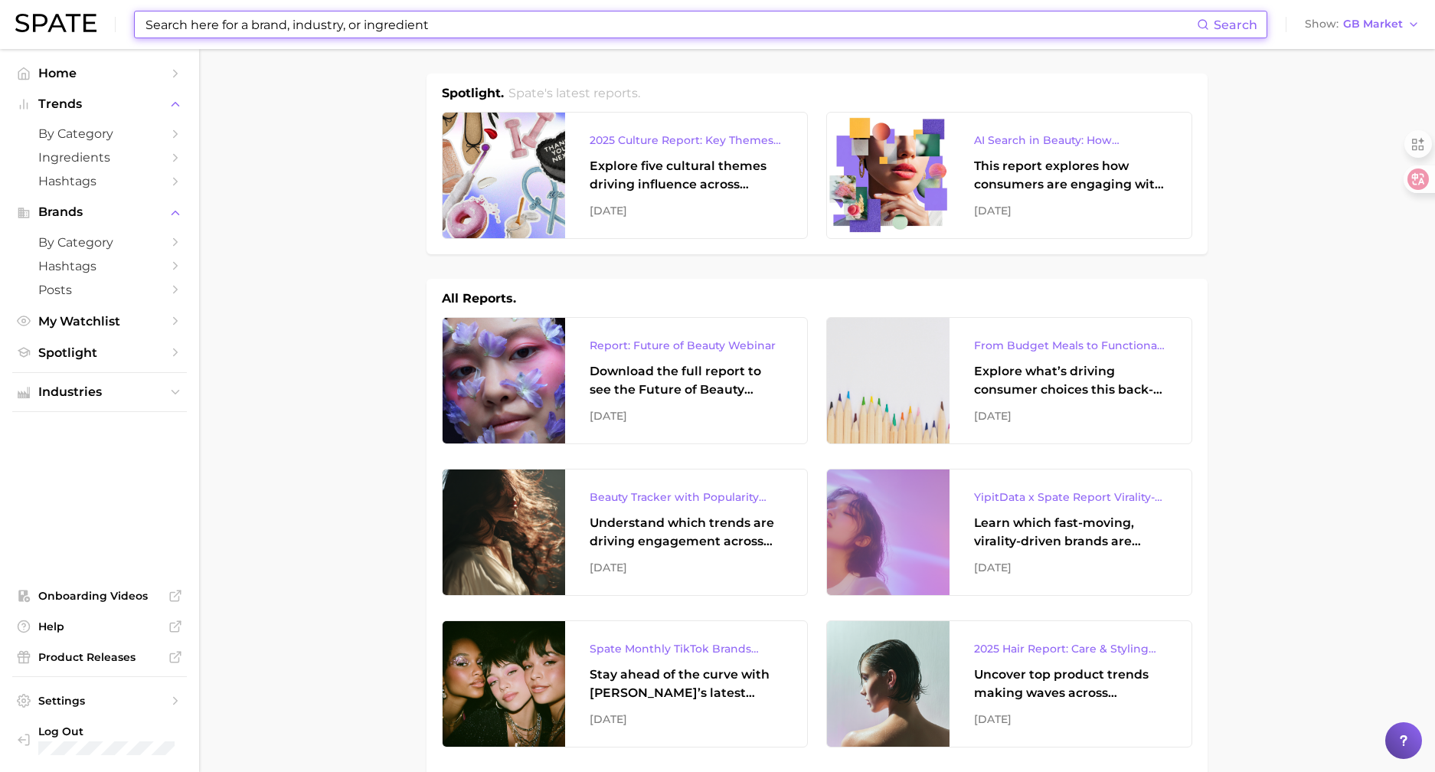
type input "ㅏ"
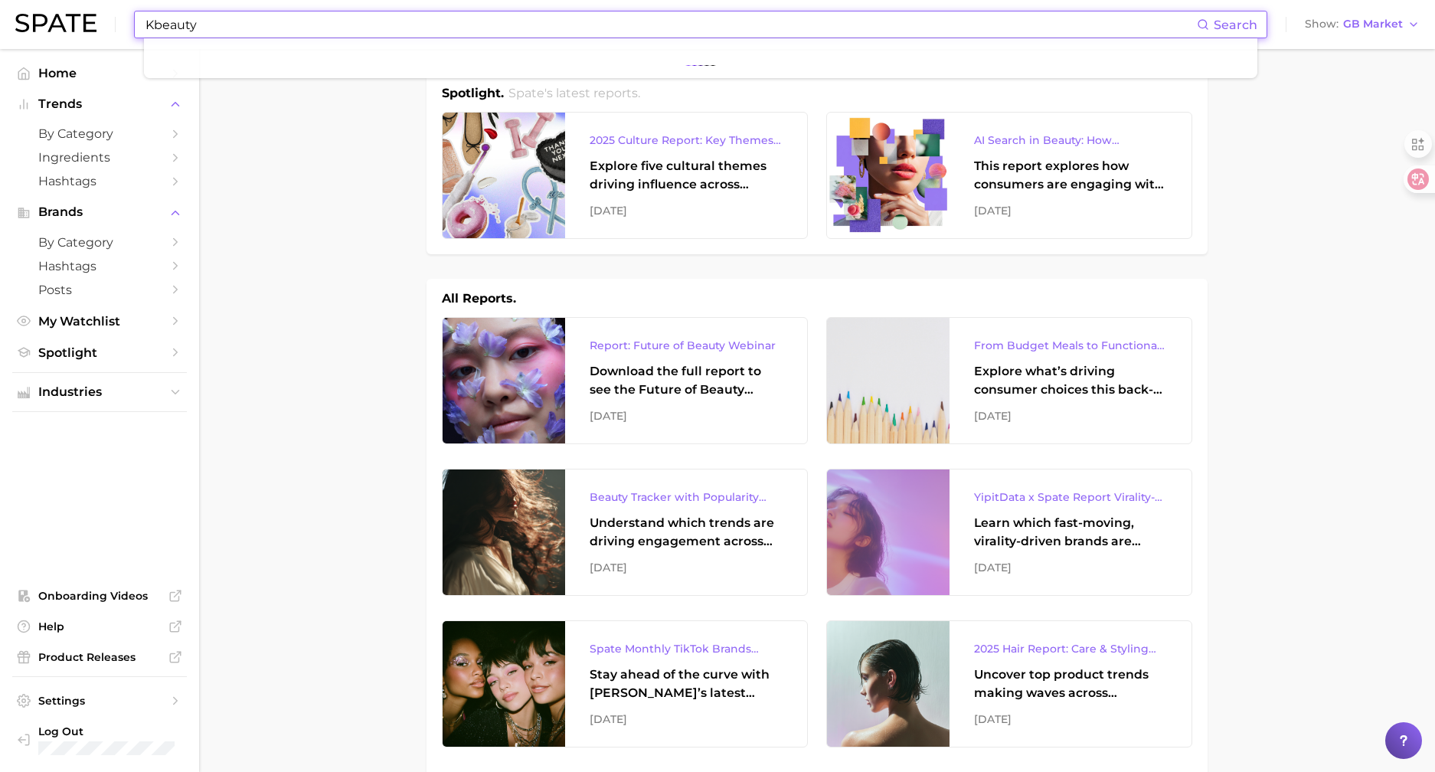
type input "Kbeauty"
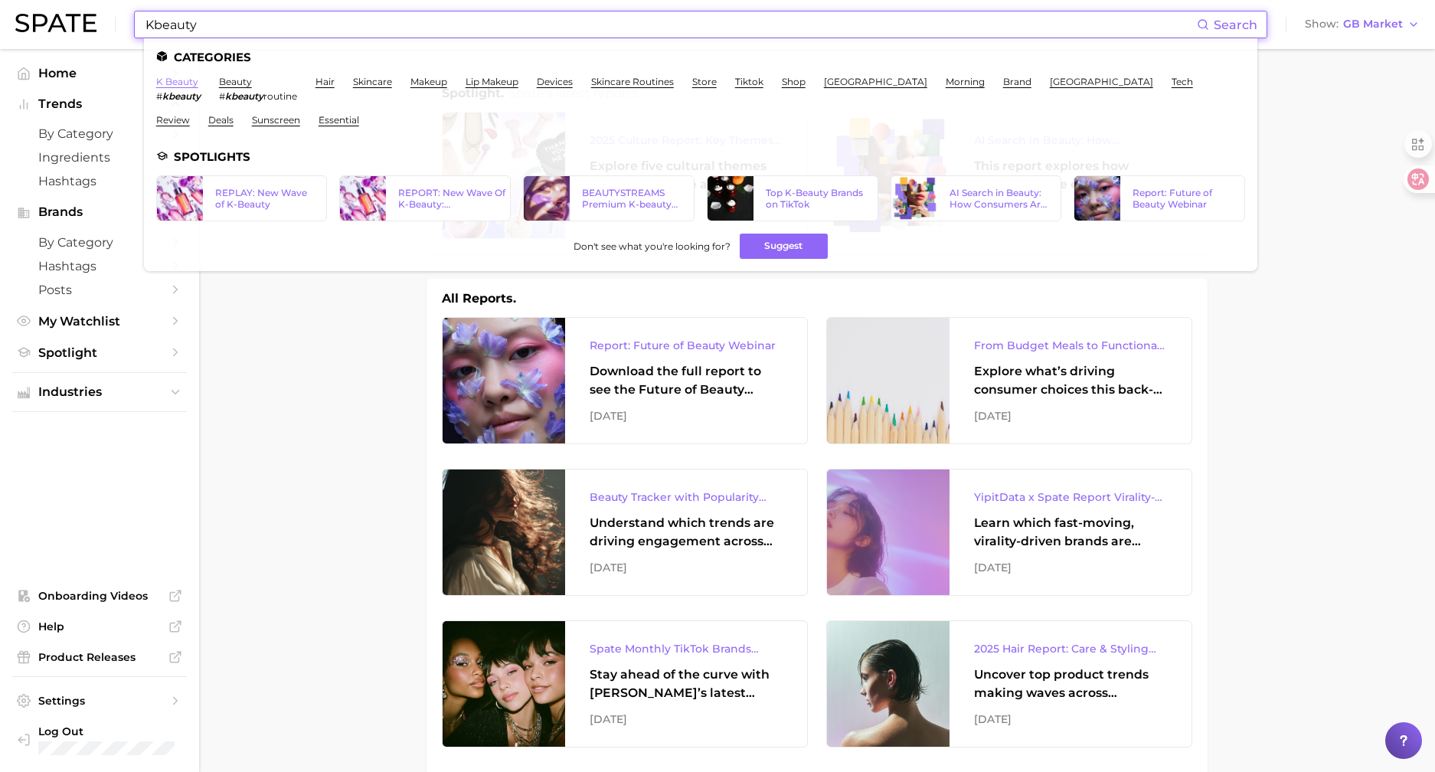
click at [186, 82] on link "k beauty" at bounding box center [177, 81] width 42 height 11
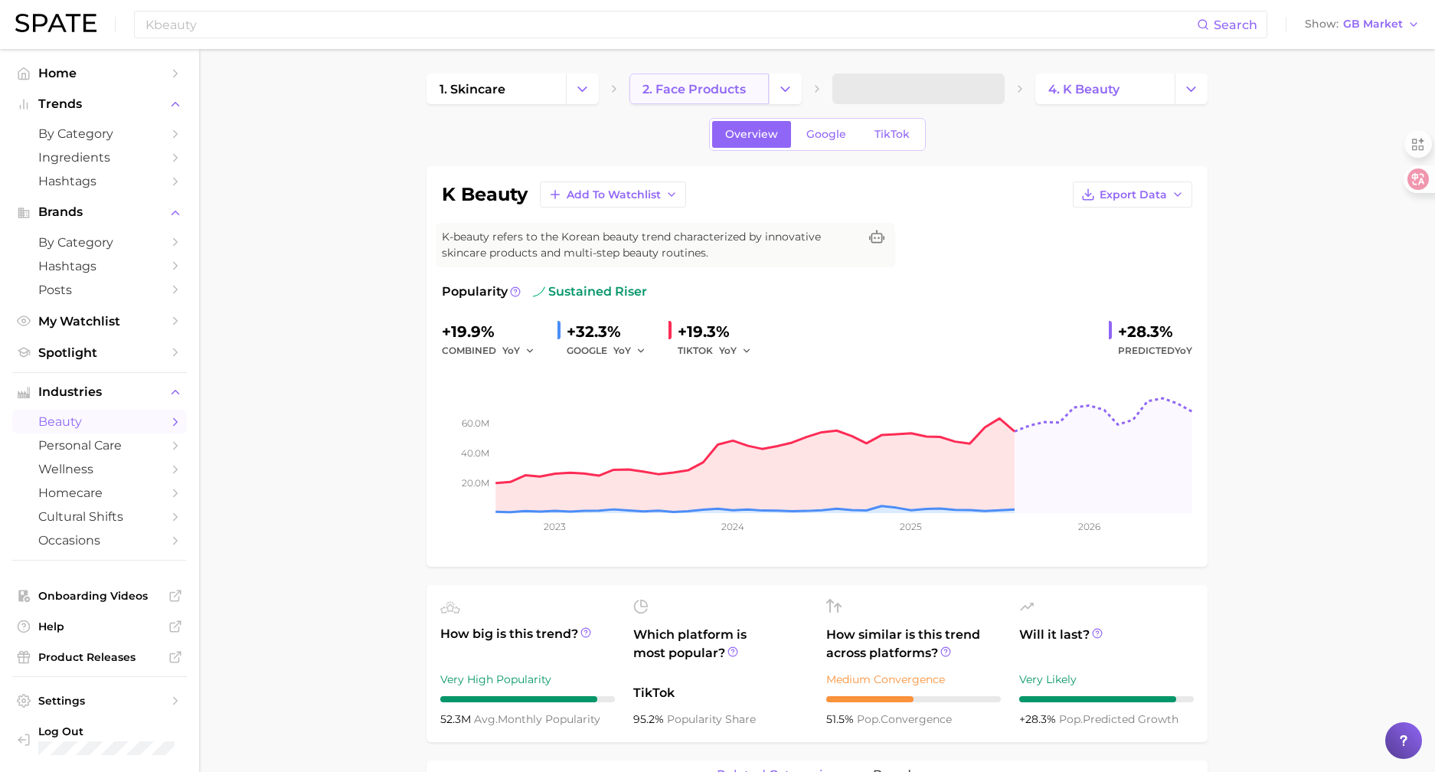
click at [758, 89] on link "2. face products" at bounding box center [699, 89] width 139 height 31
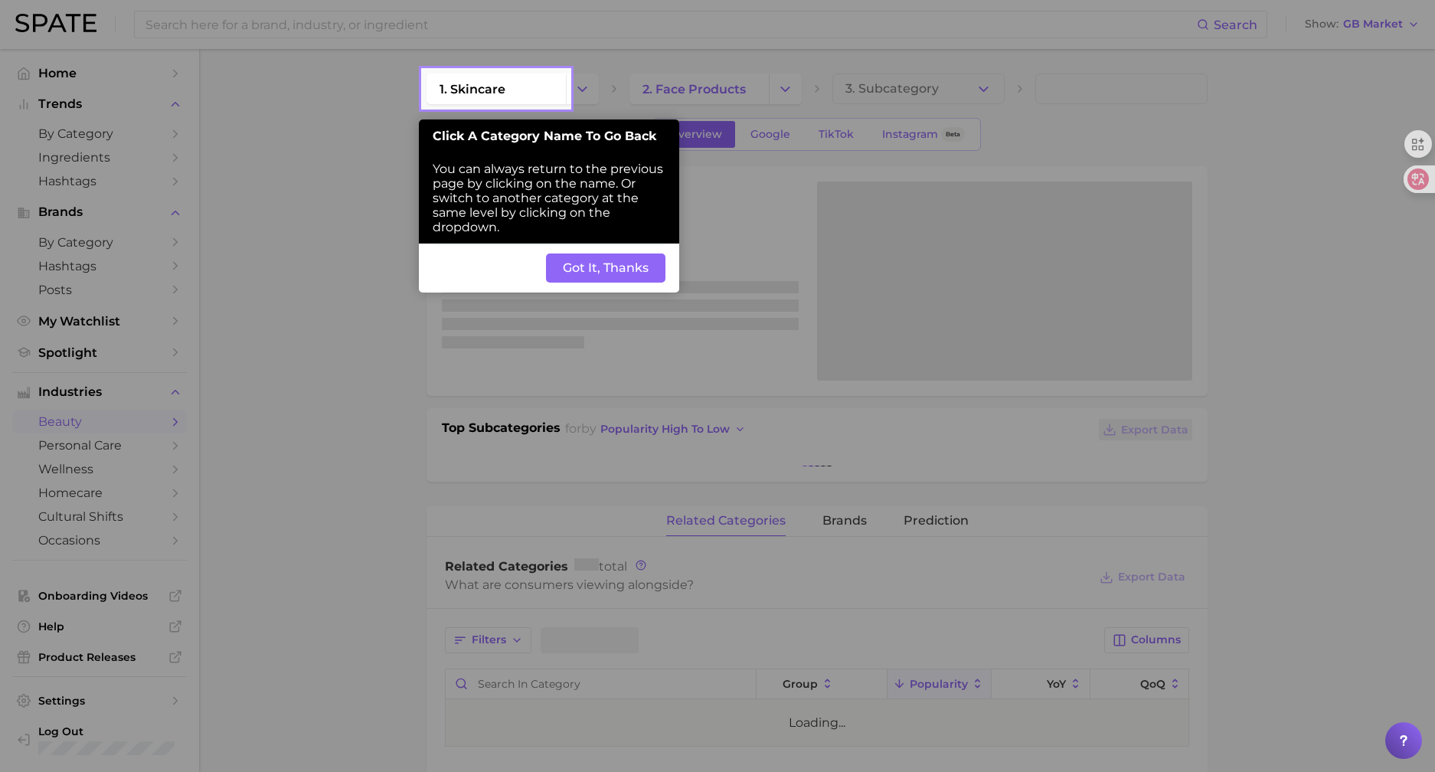
click at [371, 132] on div at bounding box center [211, 628] width 423 height 1257
click at [566, 83] on span "1. skincare" at bounding box center [513, 89] width 172 height 31
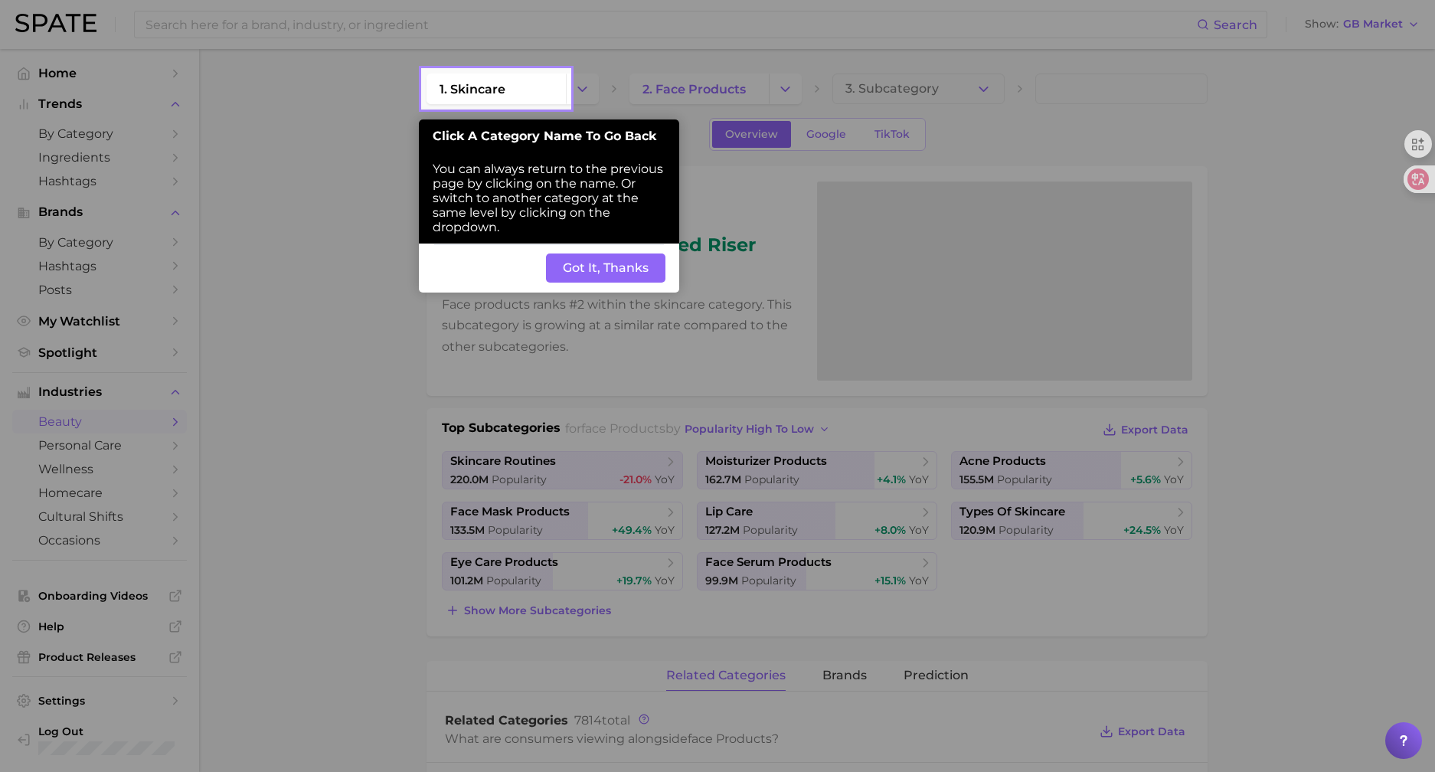
click at [593, 270] on button "Got It, Thanks" at bounding box center [605, 268] width 119 height 29
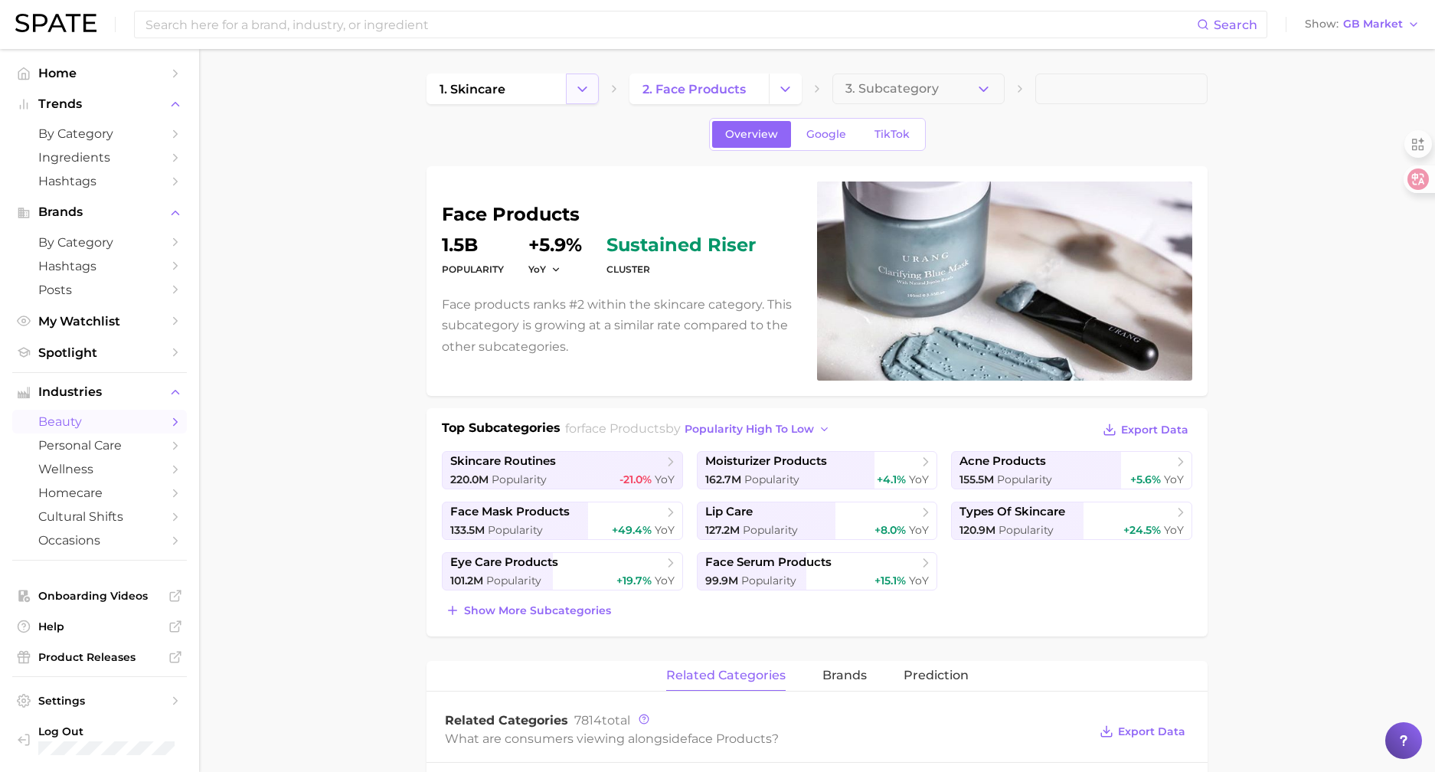
click at [586, 86] on icon "Change Category" at bounding box center [582, 89] width 16 height 16
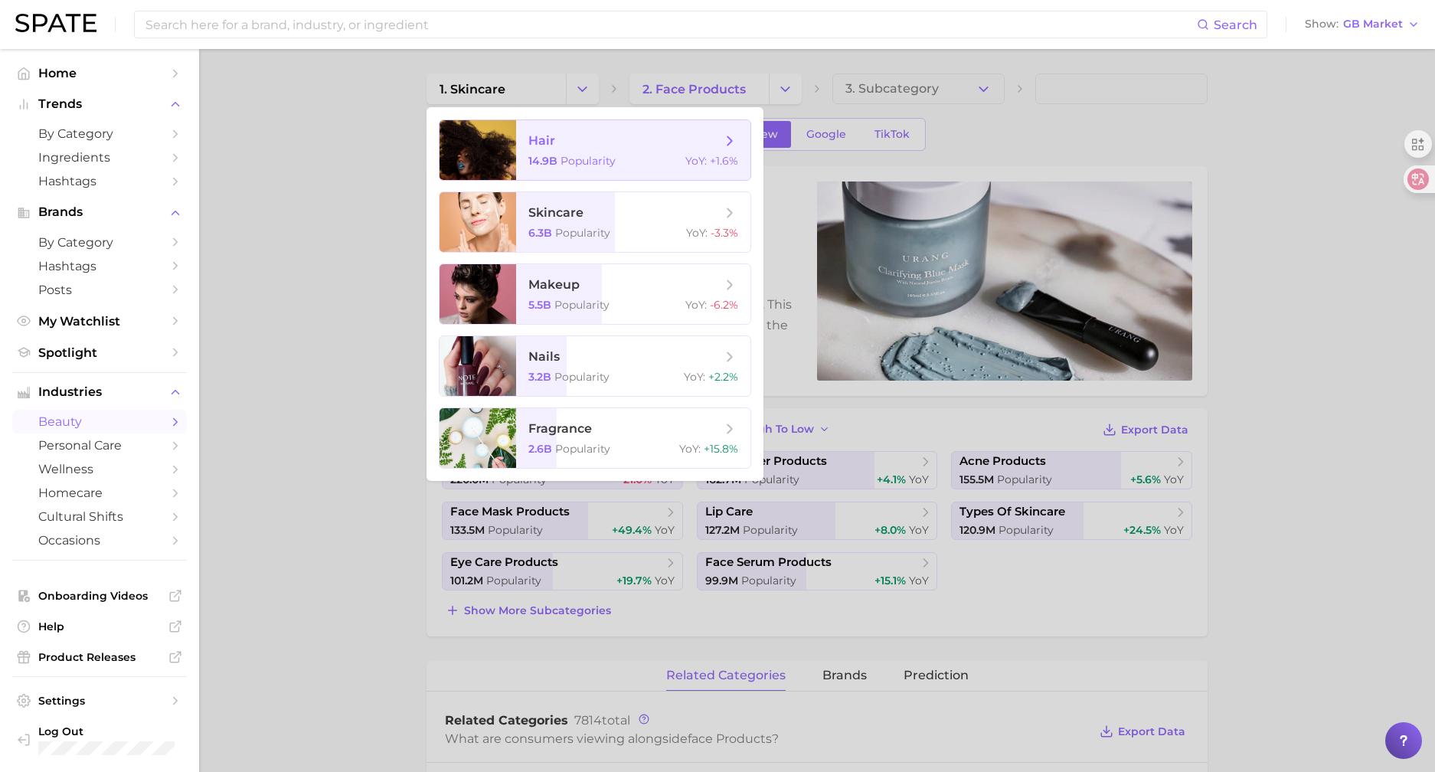
click at [572, 177] on span "hair 14.9b Popularity YoY : +1.6%" at bounding box center [633, 150] width 234 height 60
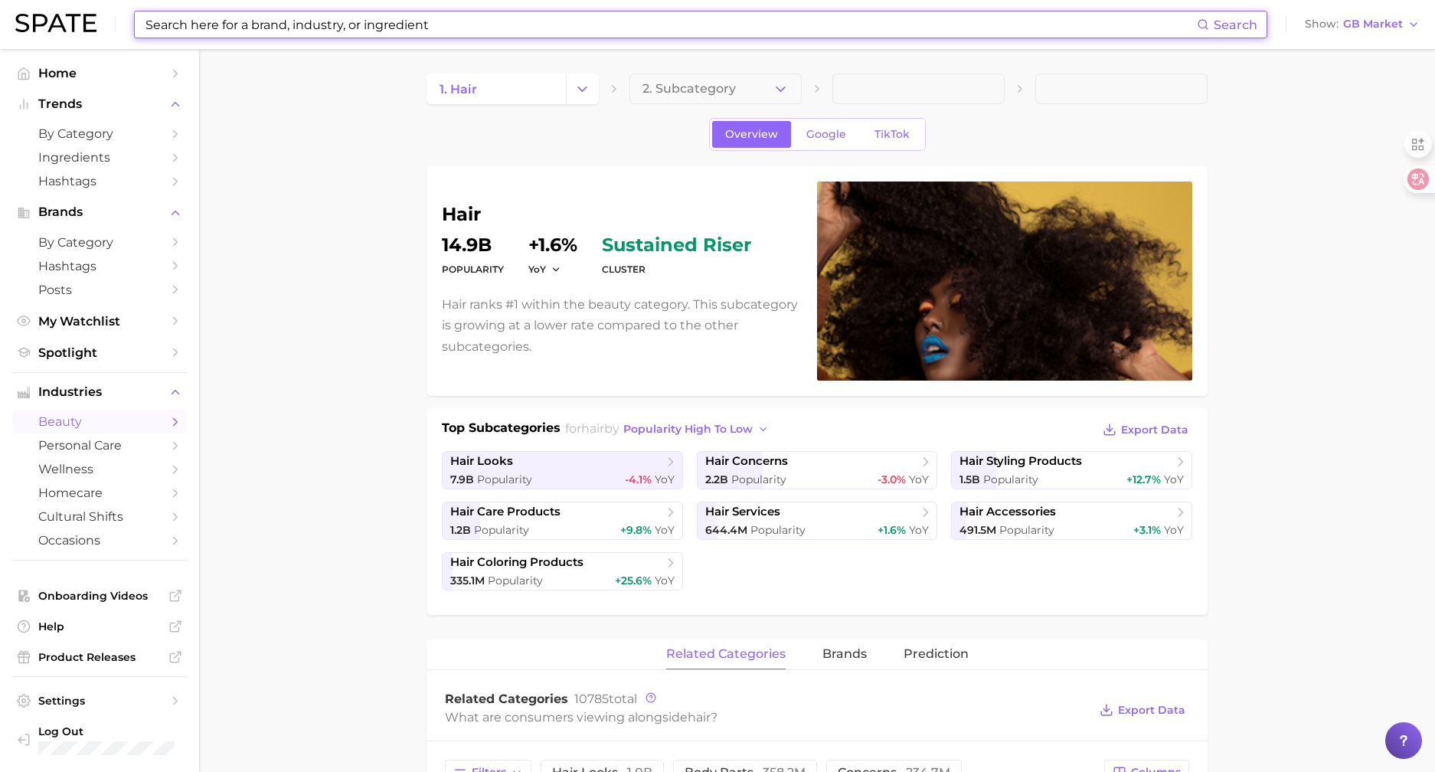
click at [318, 14] on input at bounding box center [670, 24] width 1053 height 26
click at [313, 20] on input at bounding box center [670, 24] width 1053 height 26
type input "ㅏ"
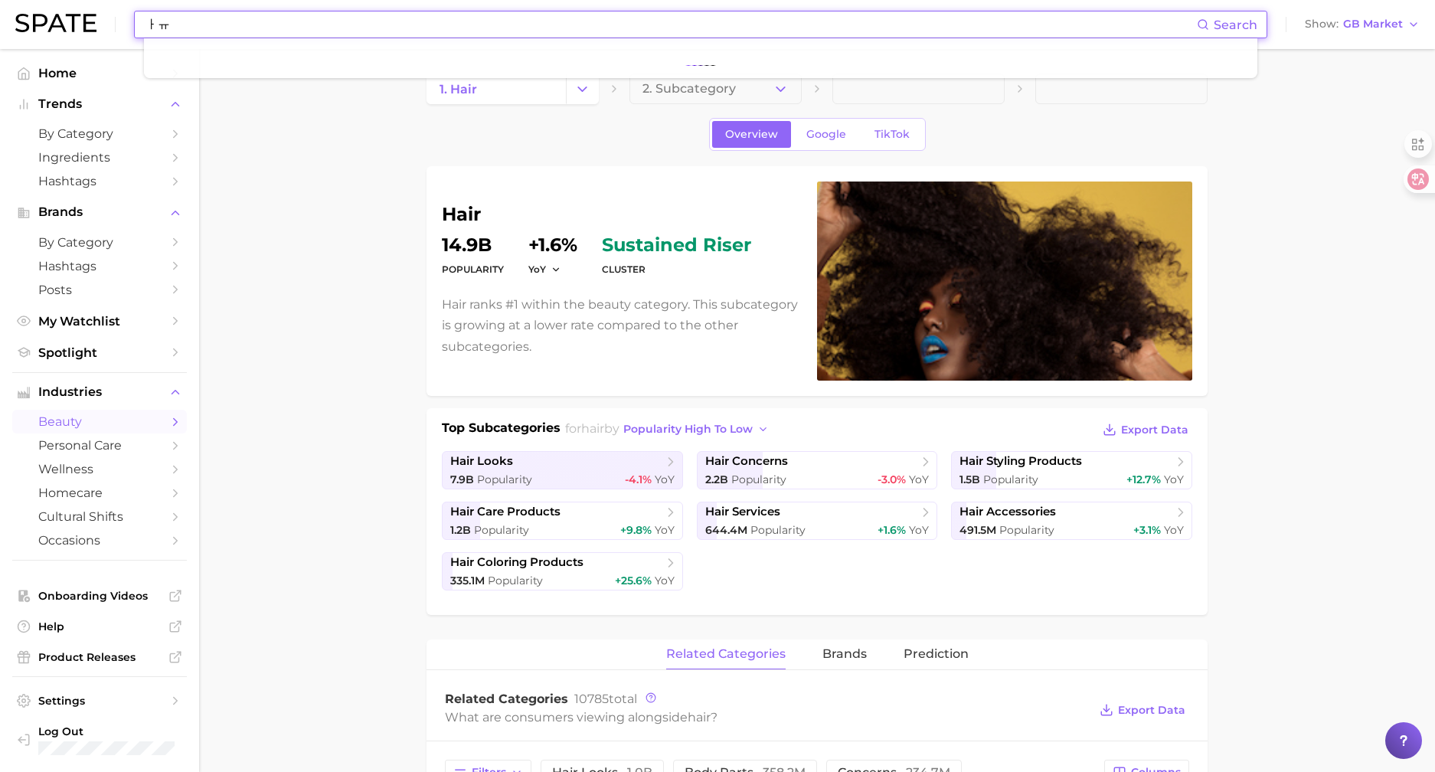
type input "ㅏ"
type input "kbeauty"
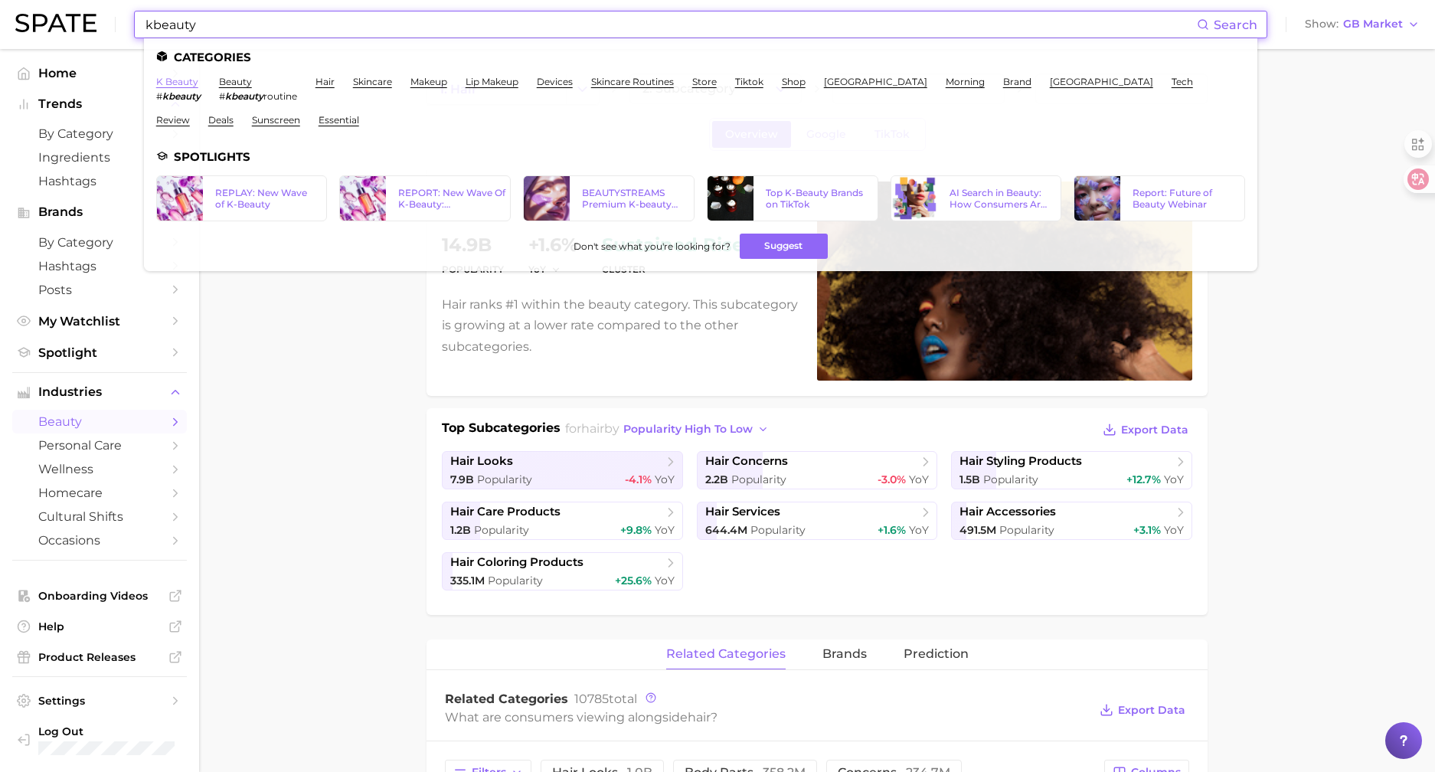
click at [186, 83] on link "k beauty" at bounding box center [177, 81] width 42 height 11
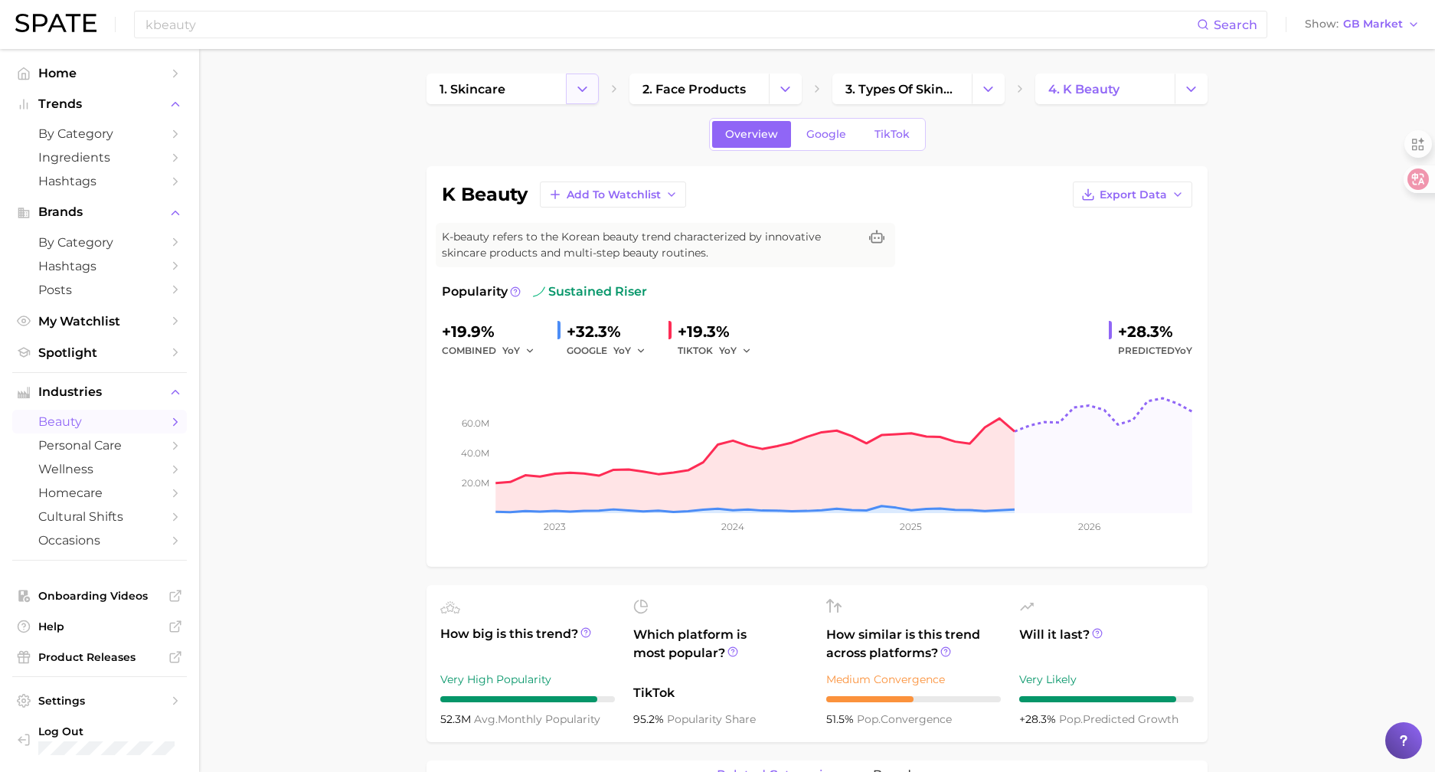
click at [590, 96] on button "Change Category" at bounding box center [582, 89] width 33 height 31
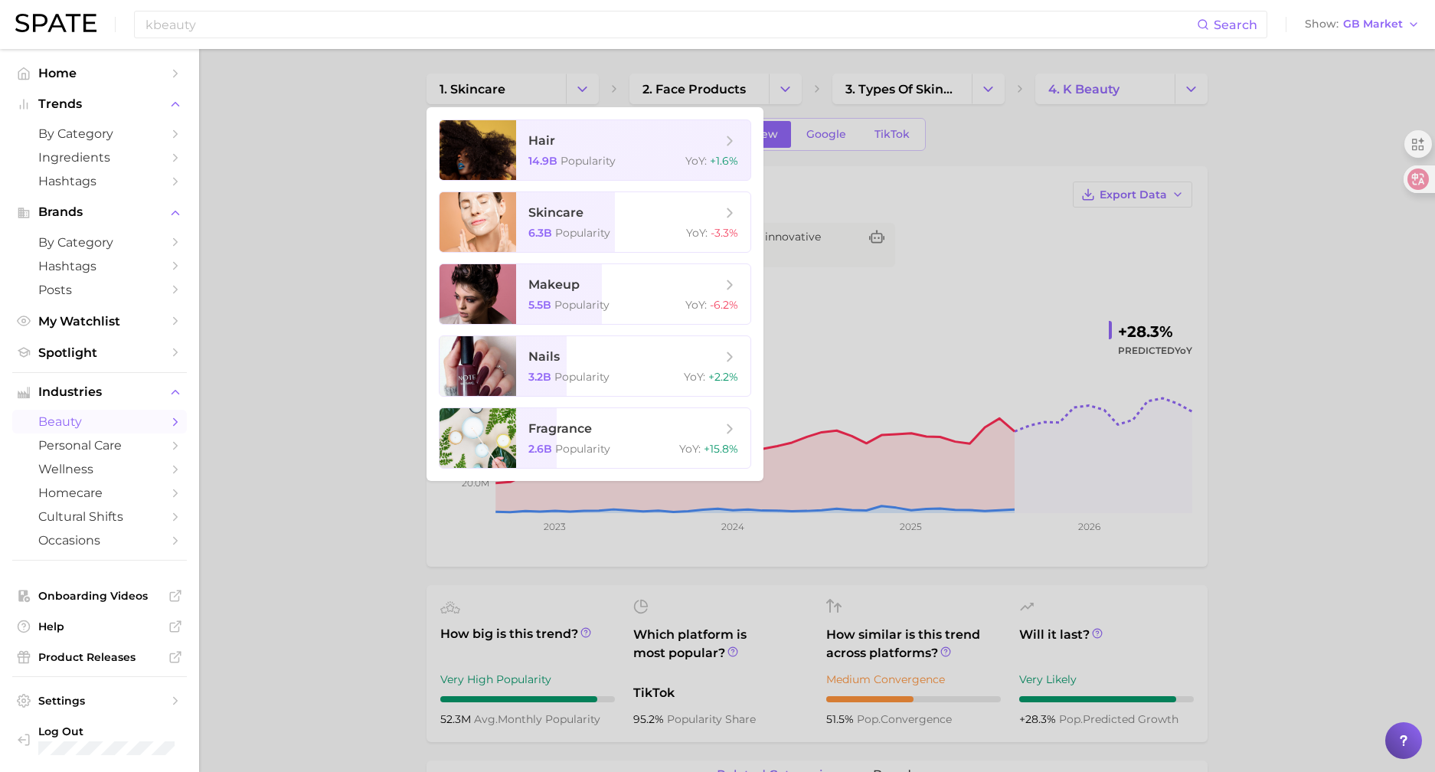
click at [1111, 147] on div at bounding box center [717, 386] width 1435 height 772
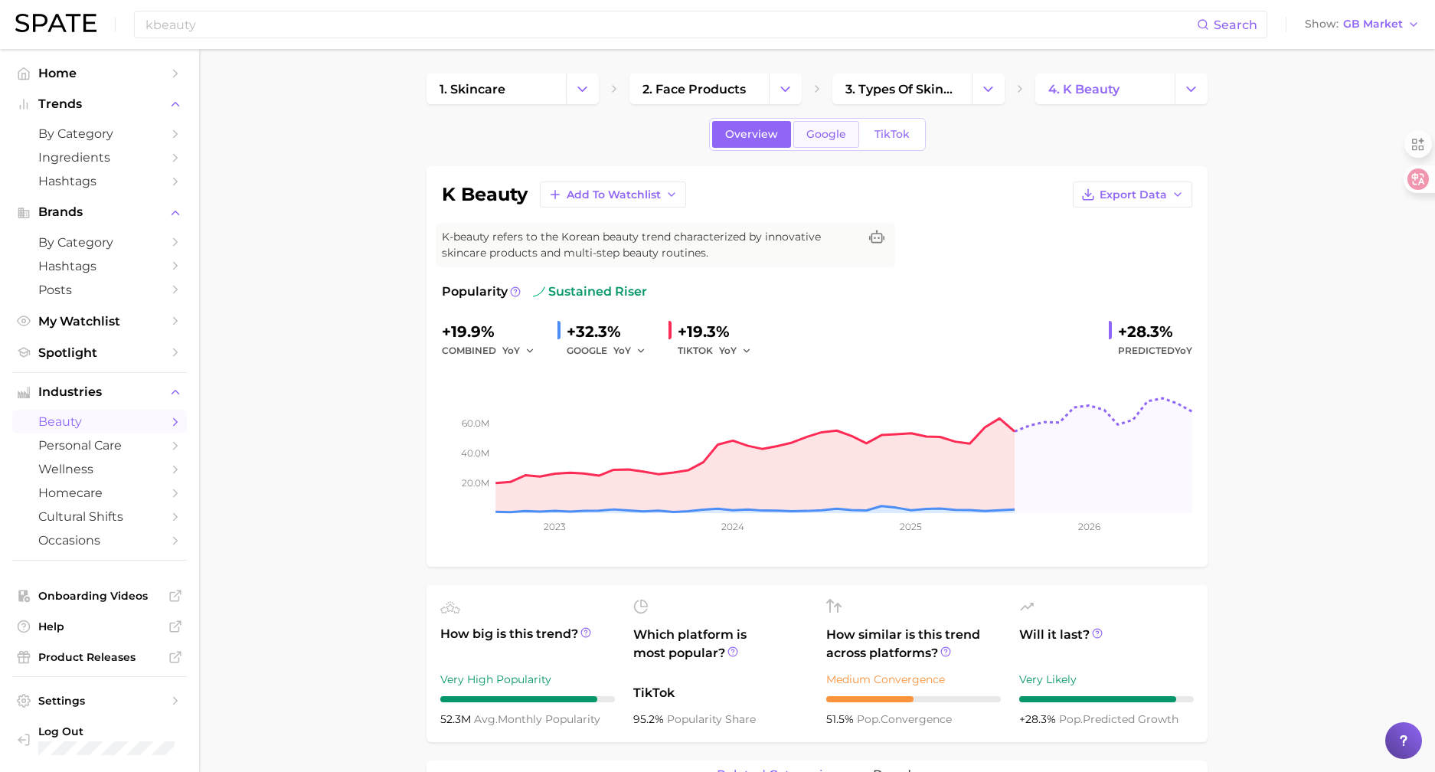
click at [849, 129] on link "Google" at bounding box center [826, 134] width 66 height 27
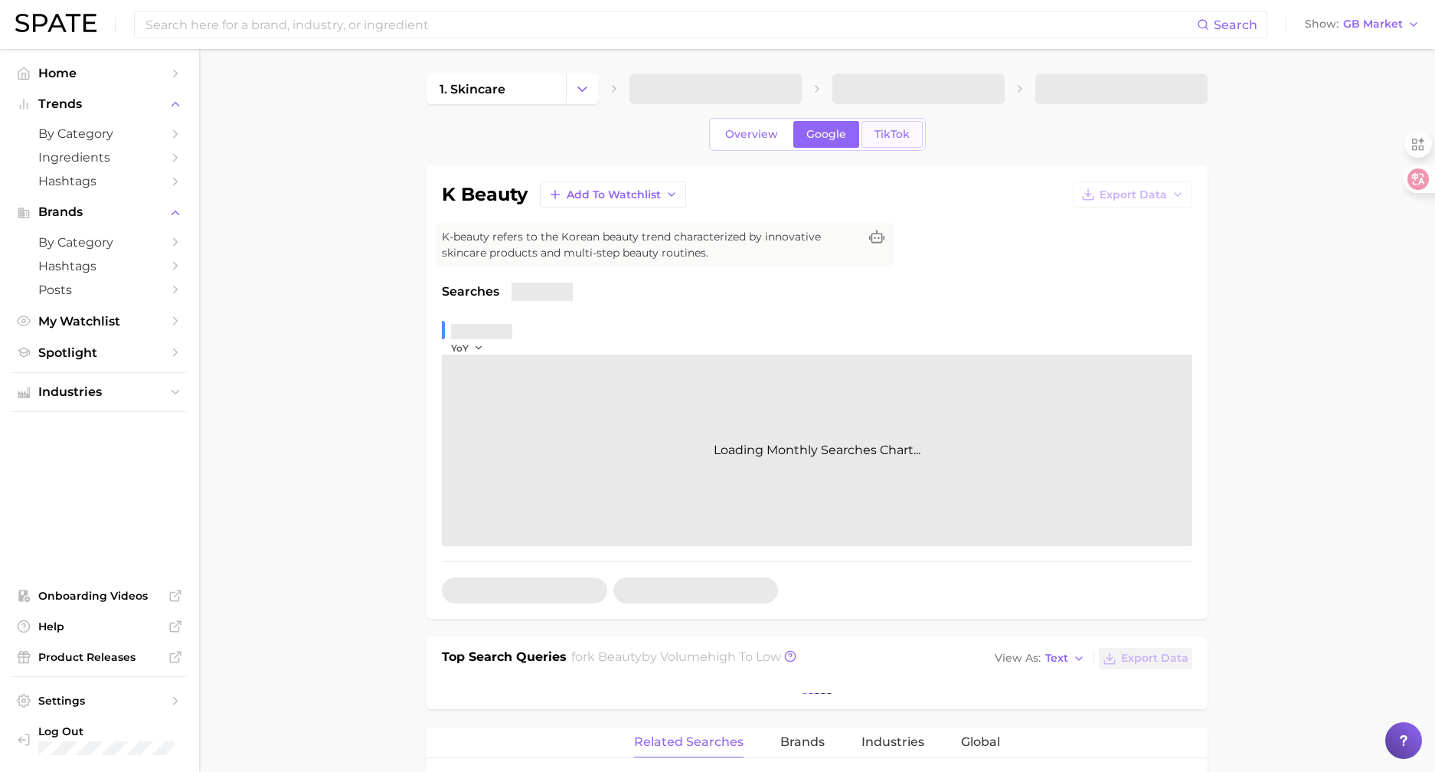
click at [894, 142] on link "TikTok" at bounding box center [892, 134] width 61 height 27
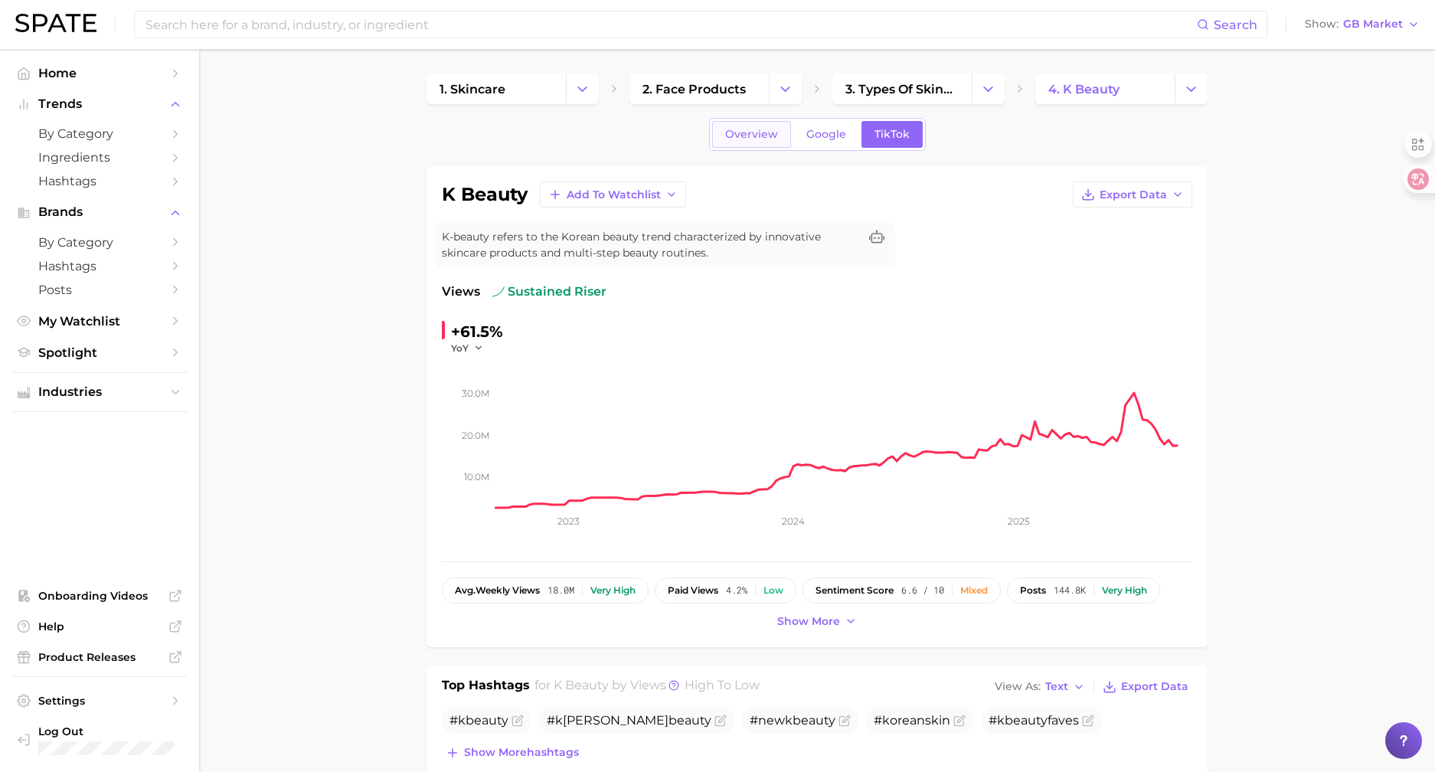
click at [743, 131] on span "Overview" at bounding box center [751, 134] width 53 height 13
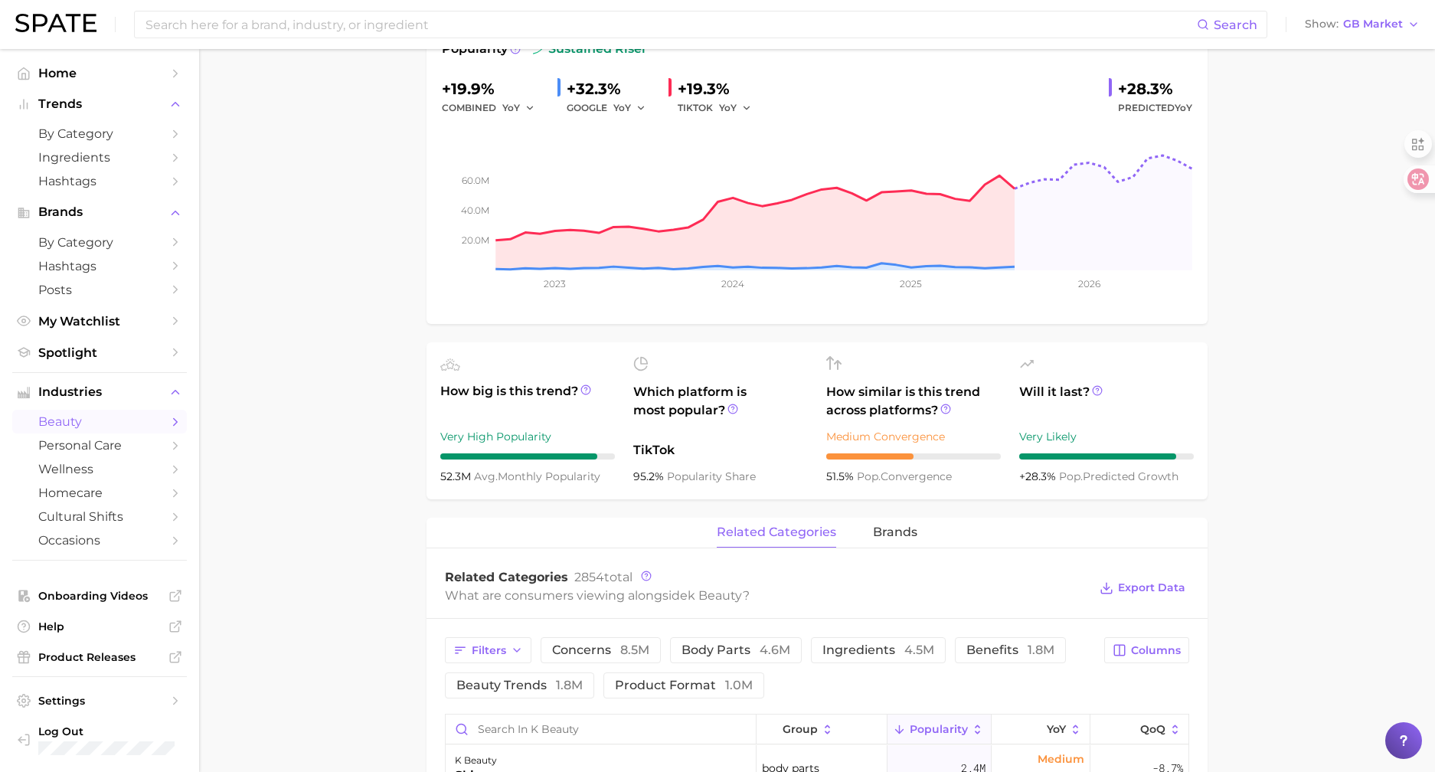
scroll to position [383, 0]
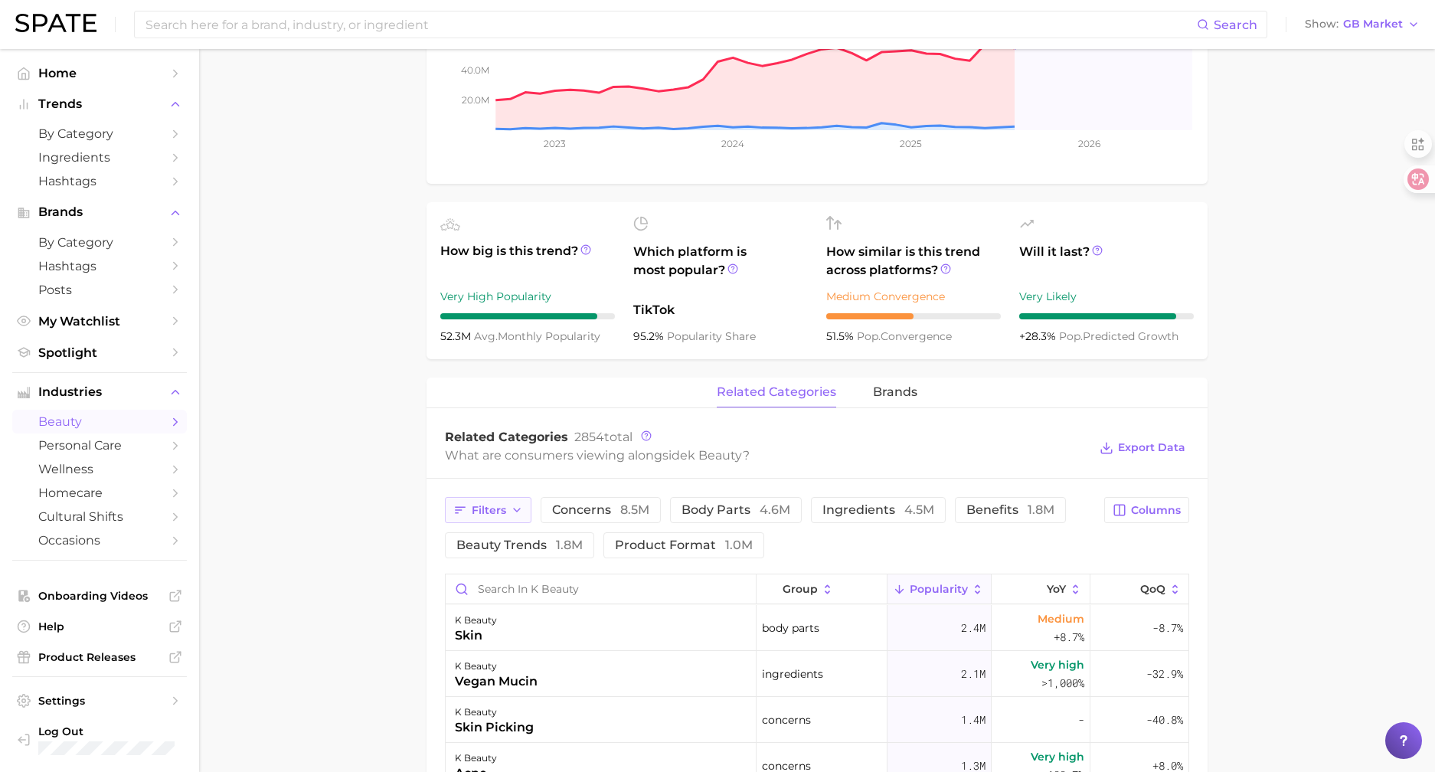
click at [492, 516] on span "Filters" at bounding box center [489, 510] width 34 height 13
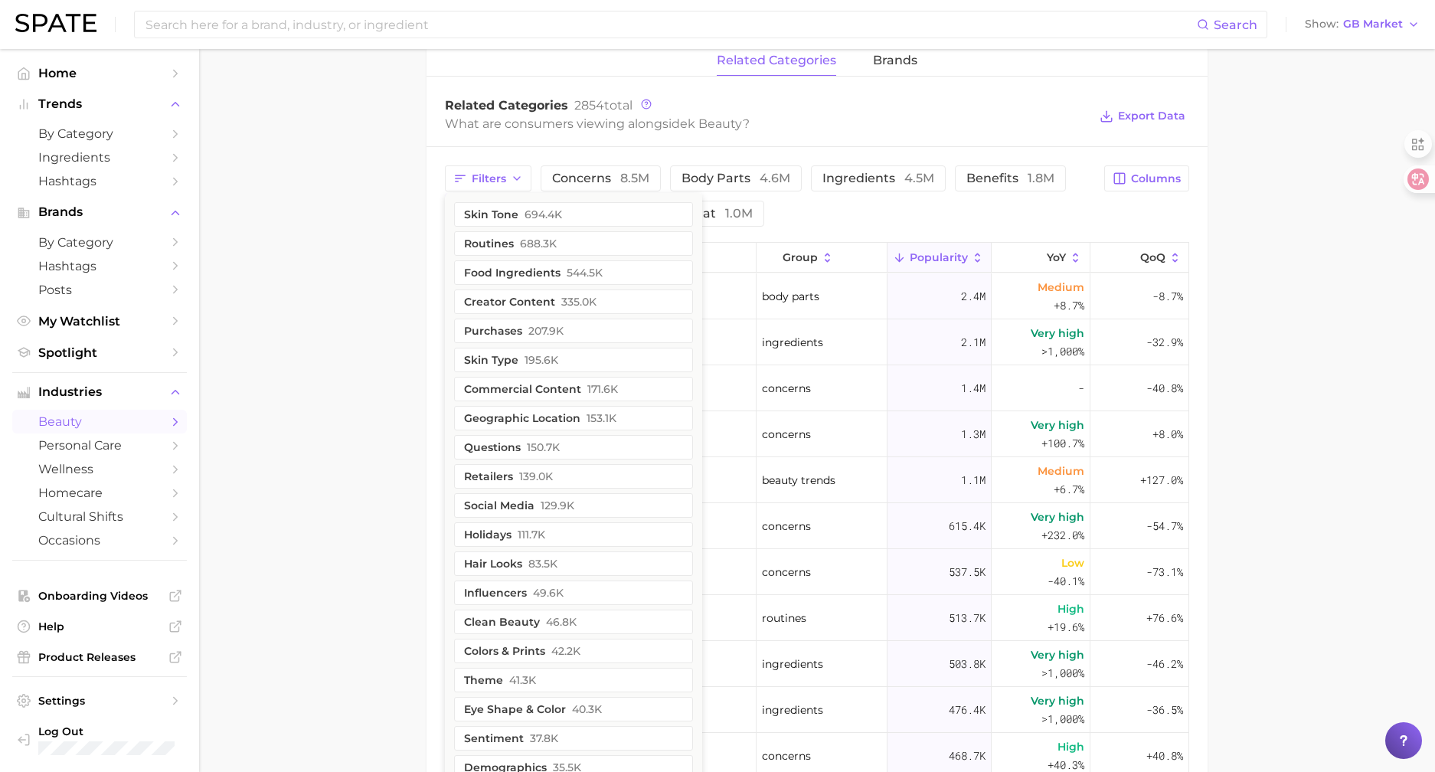
scroll to position [689, 0]
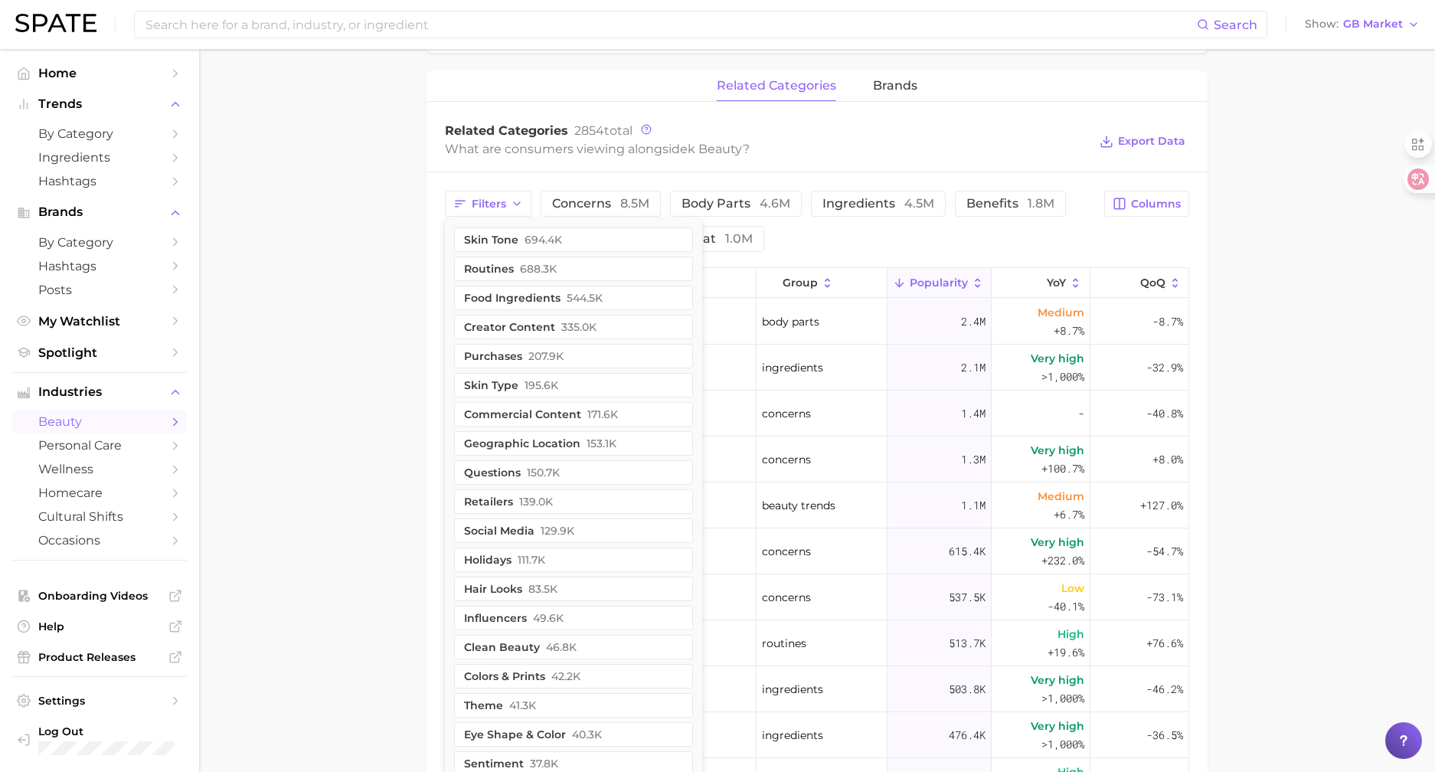
click at [409, 307] on main "1. skincare 2. face products 3. types of skincare 4. k beauty Overview Google T…" at bounding box center [817, 247] width 1236 height 1775
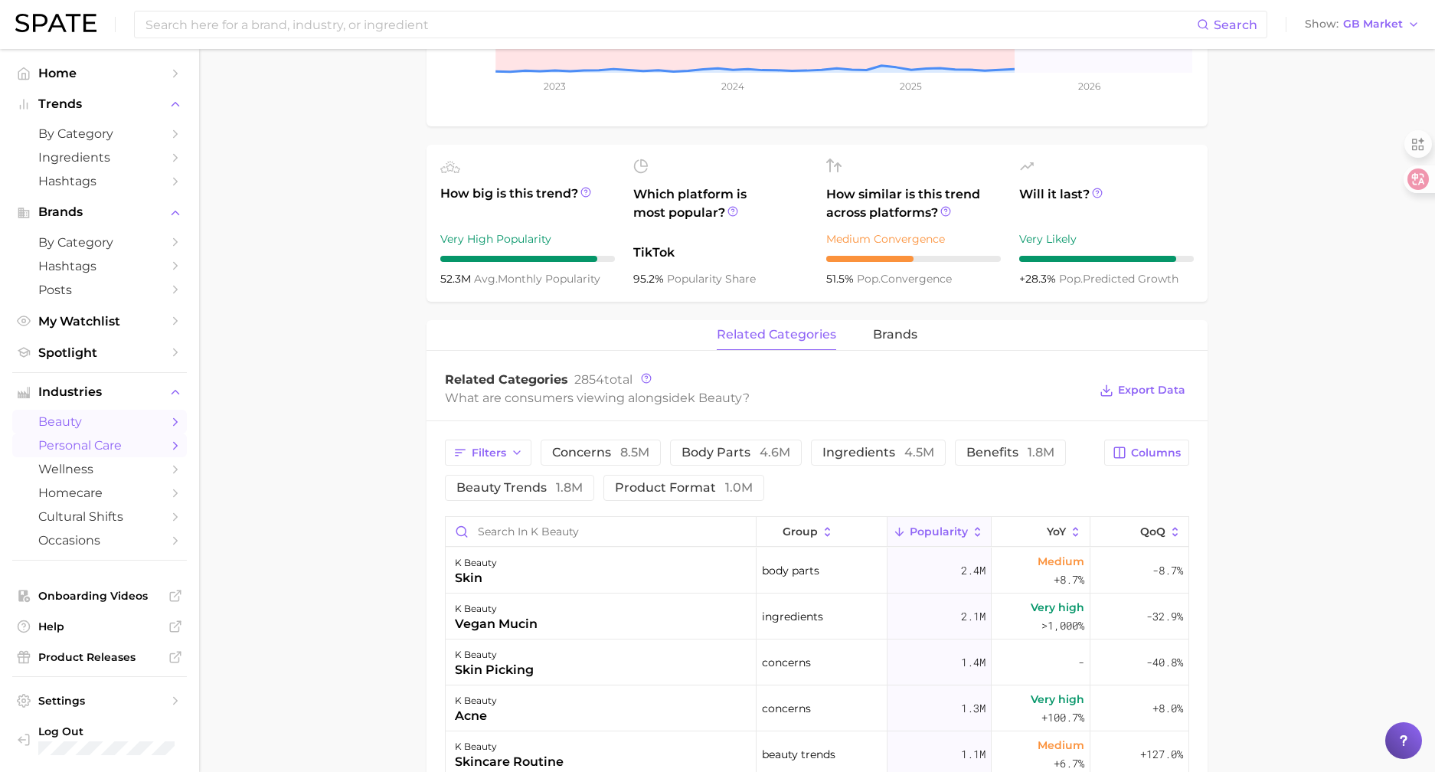
scroll to position [439, 0]
click at [103, 447] on span "personal care" at bounding box center [99, 445] width 123 height 15
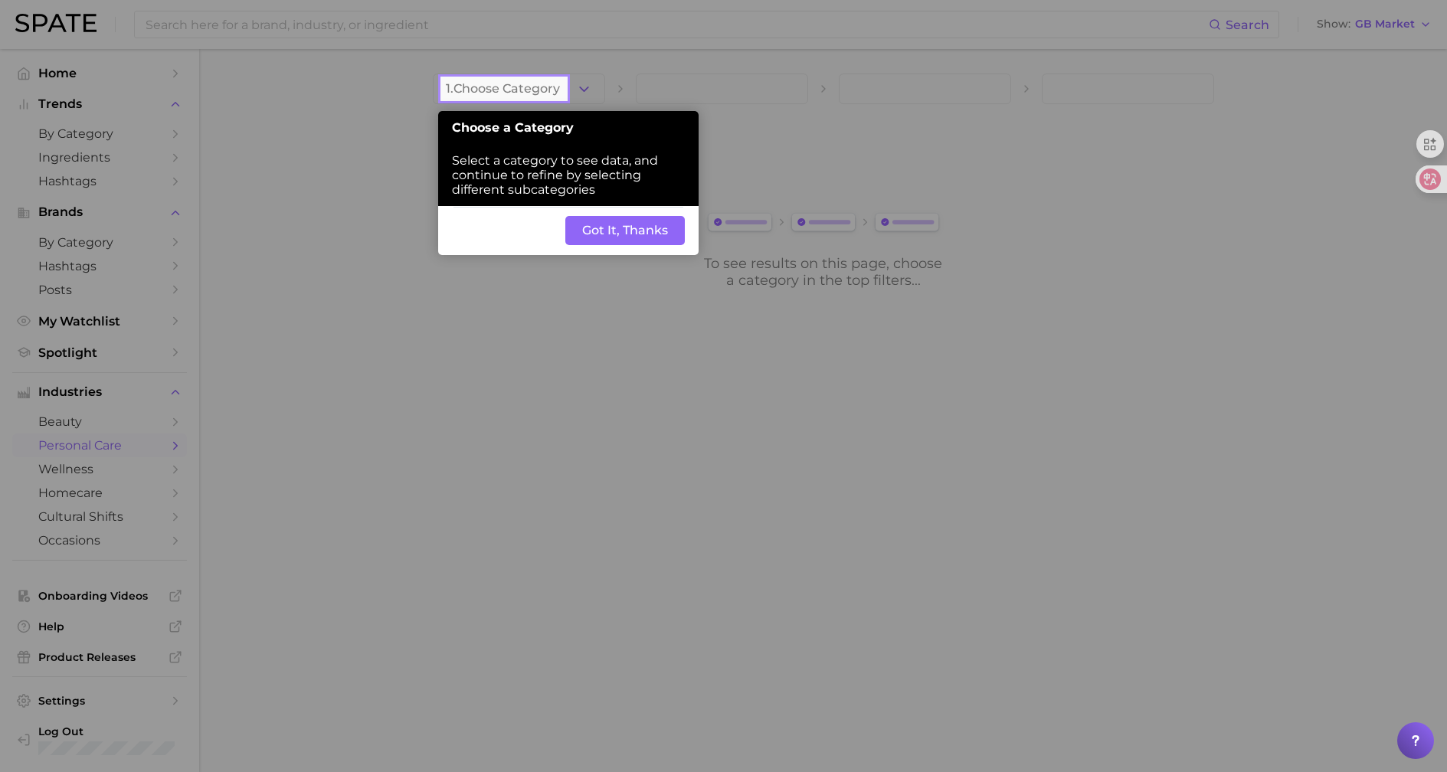
click at [664, 221] on button "Got It, Thanks" at bounding box center [624, 230] width 119 height 29
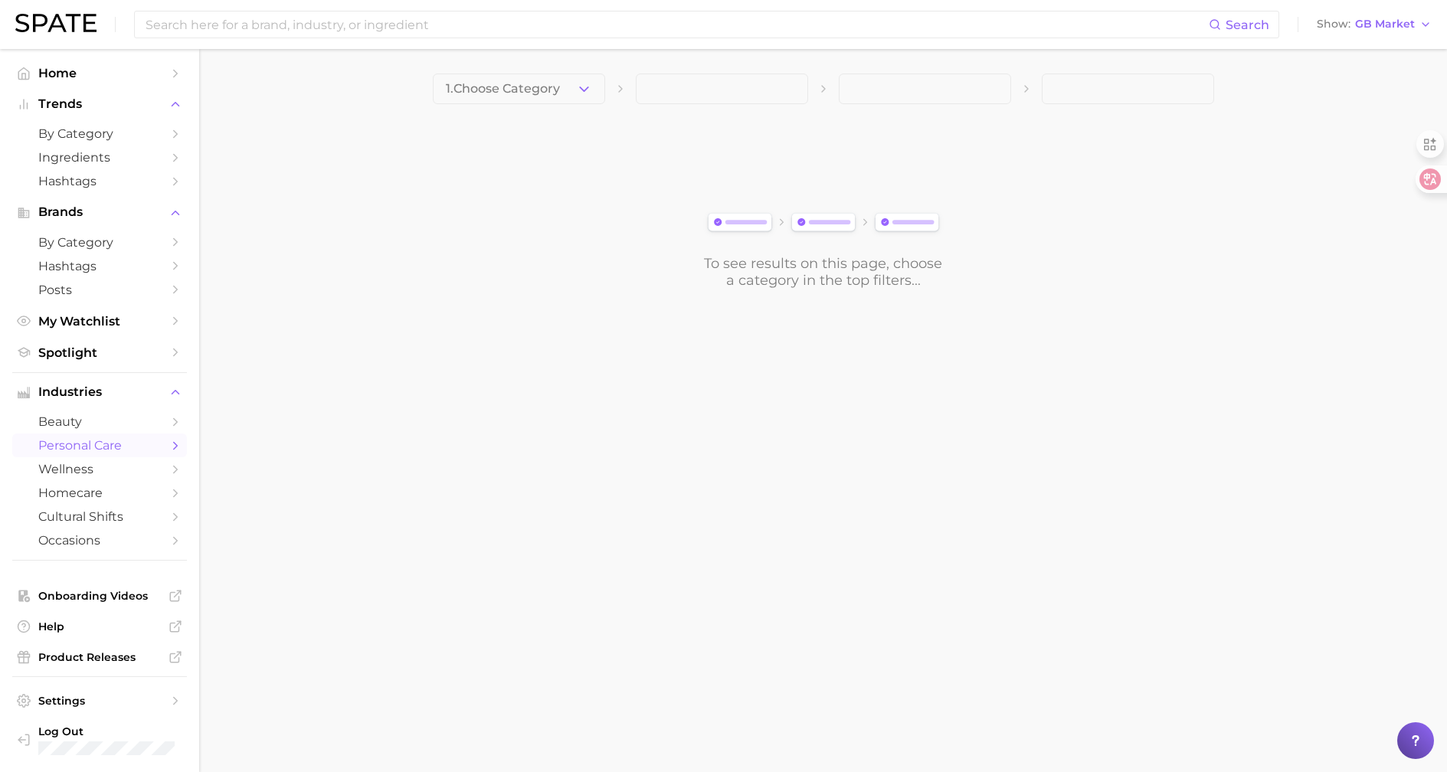
click at [565, 91] on button "1. Choose Category" at bounding box center [519, 89] width 172 height 31
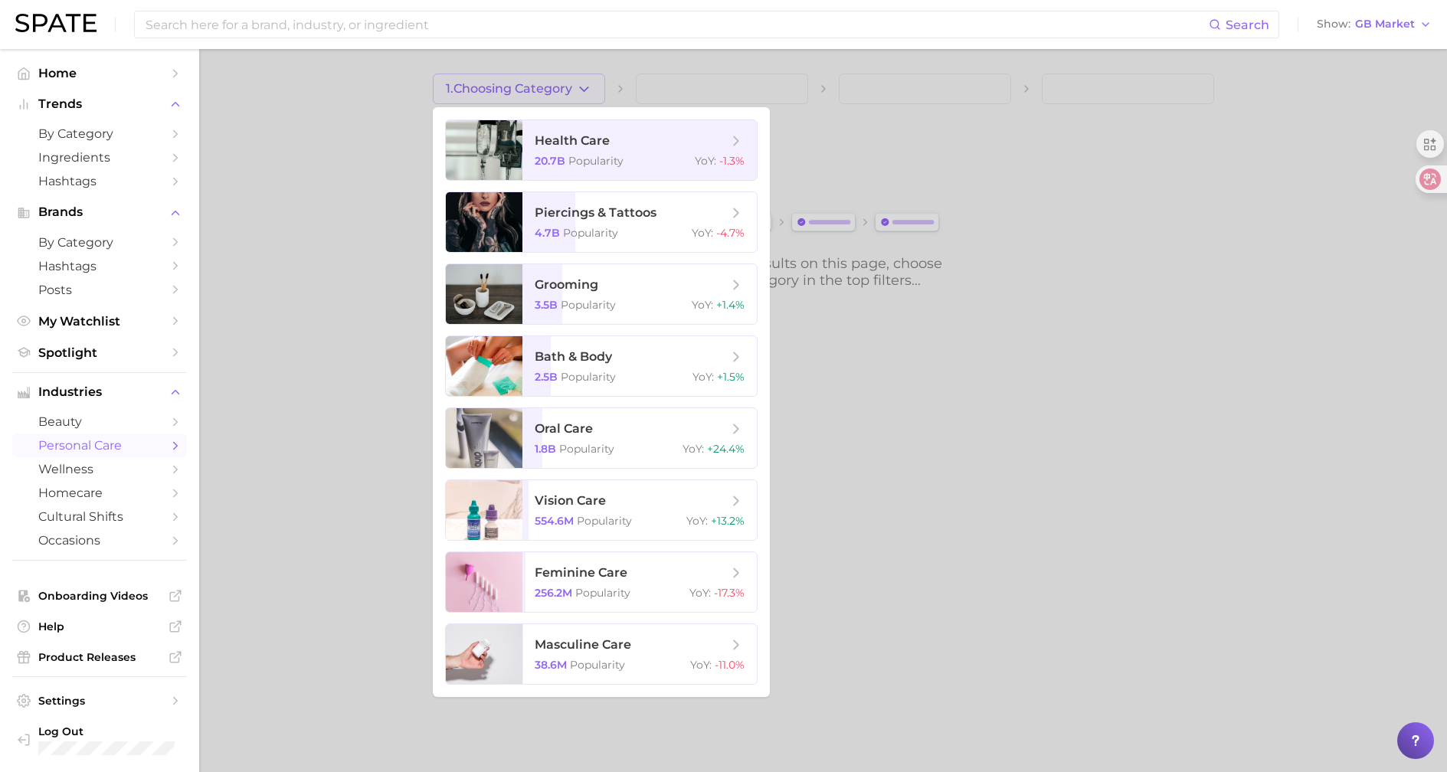
click at [240, 559] on div at bounding box center [723, 386] width 1447 height 772
